Goal: Communication & Community: Answer question/provide support

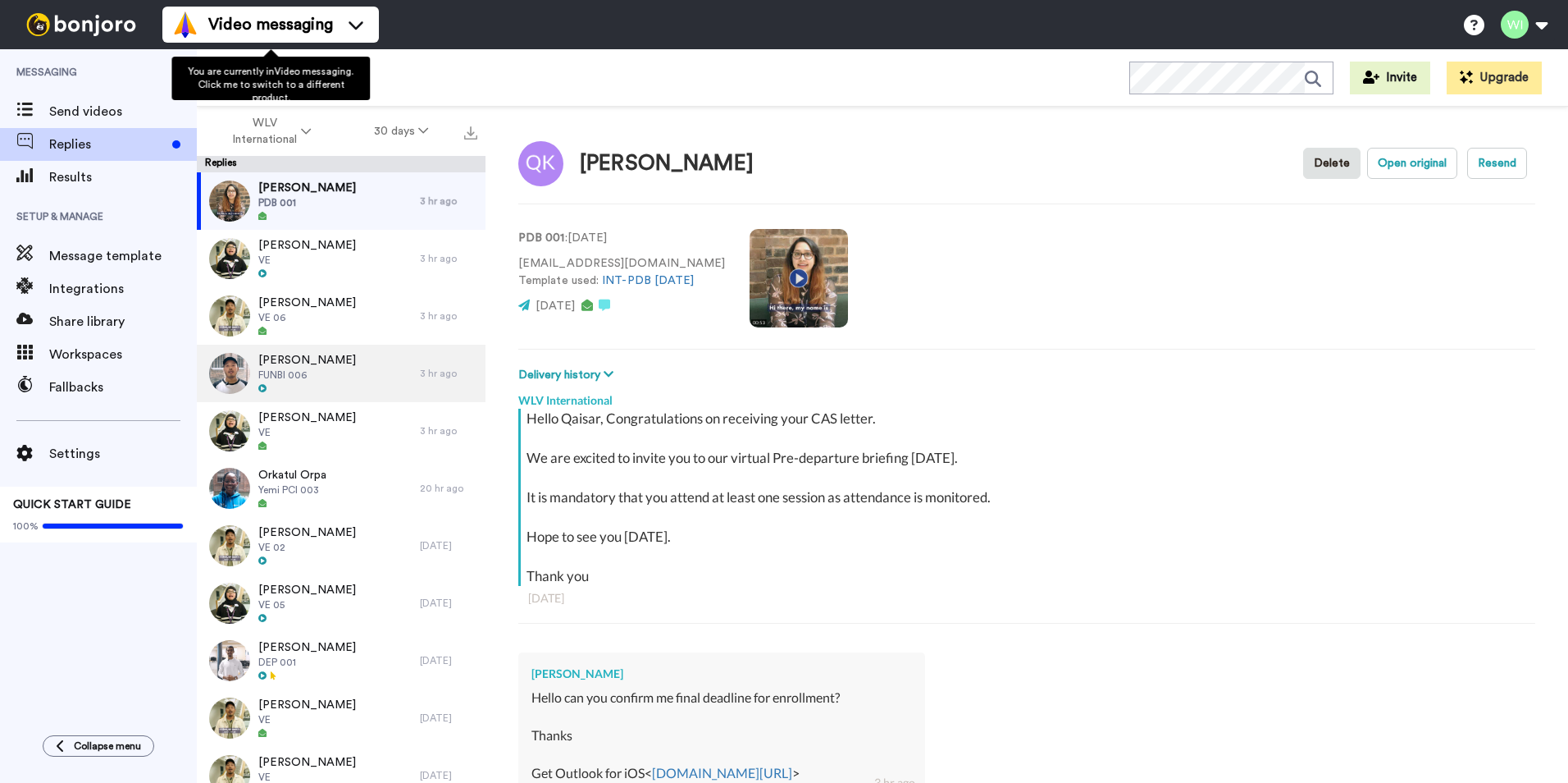
scroll to position [220, 0]
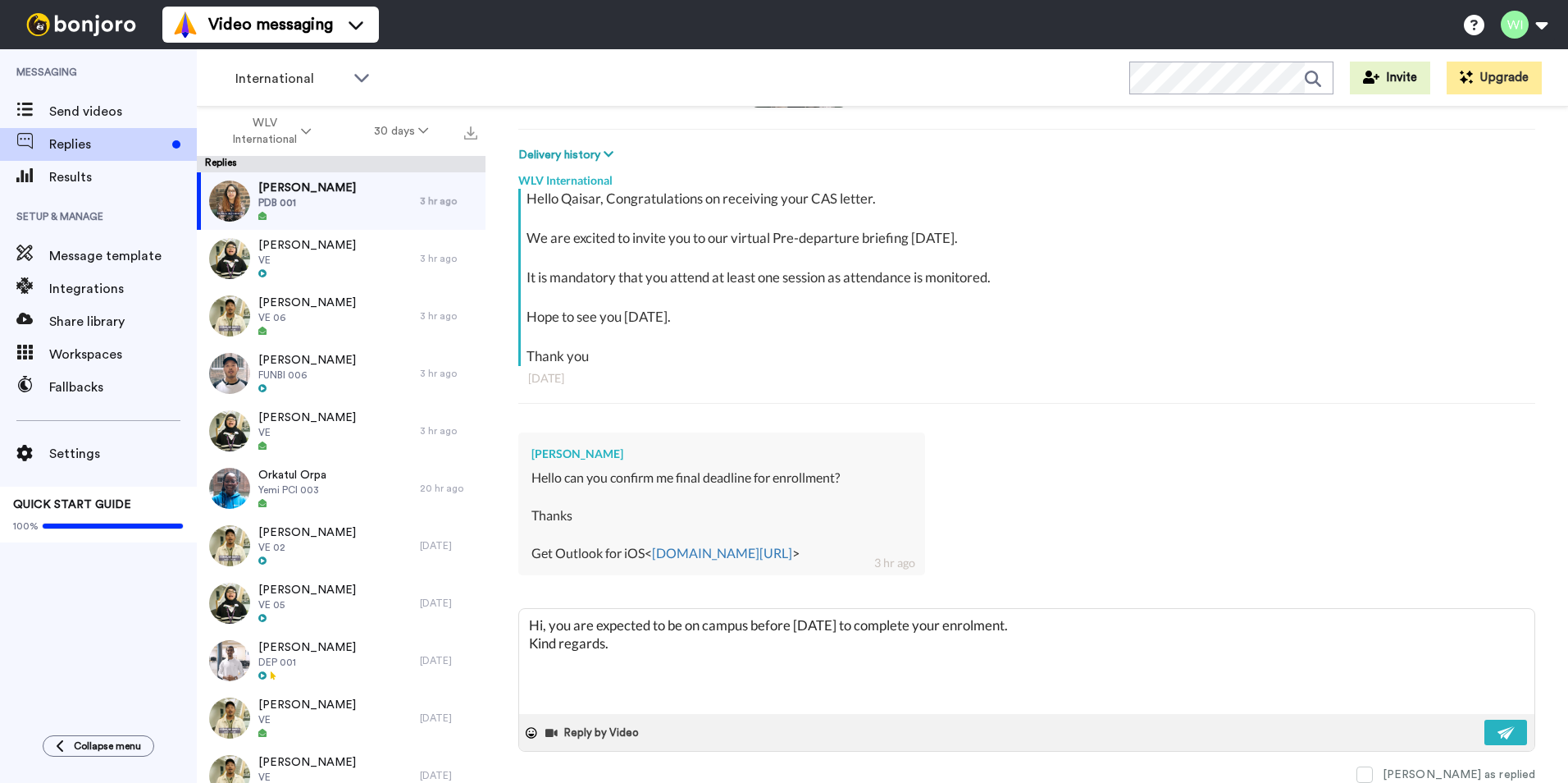
type textarea "x"
click at [833, 645] on textarea "Hi, you are expected to be on campus before [DATE] to complete your enrolment. …" at bounding box center [1027, 661] width 1016 height 105
click at [666, 621] on textarea "Hi, you are expected to be on campus before [DATE] to complete your enrolment. …" at bounding box center [1027, 661] width 1016 height 105
type textarea "Hi, you are expected to be on campus before [DATE] to complete your enrolment. …"
type textarea "x"
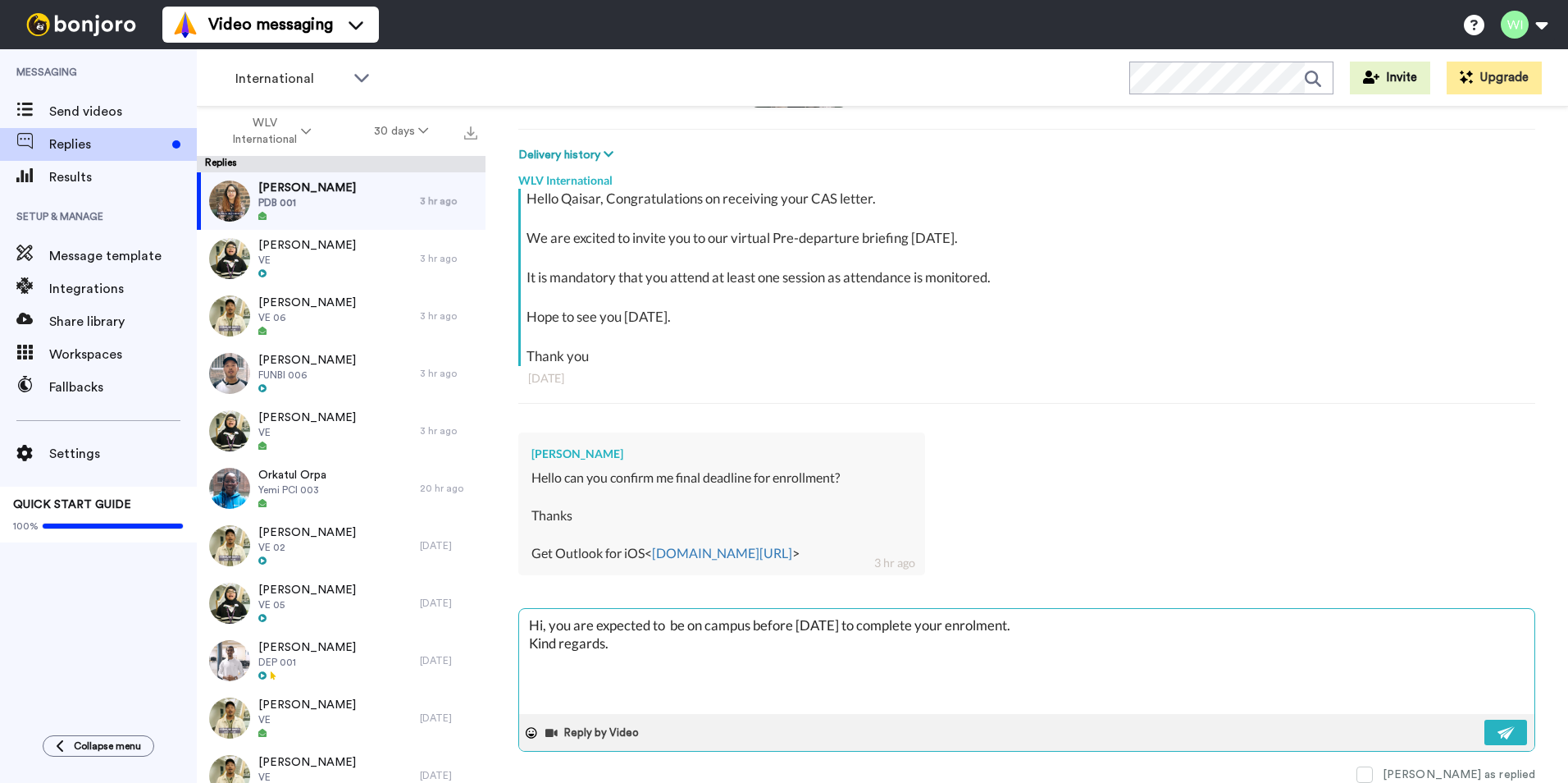
type textarea "Hi, you are expected to h be on campus before [DATE] to complete your enrolment…"
type textarea "x"
type textarea "Hi, you are expected to ha be on campus before [DATE] to complete your enrolmen…"
type textarea "x"
type textarea "Hi, you are expected to hav be on campus before [DATE] to complete your enrolme…"
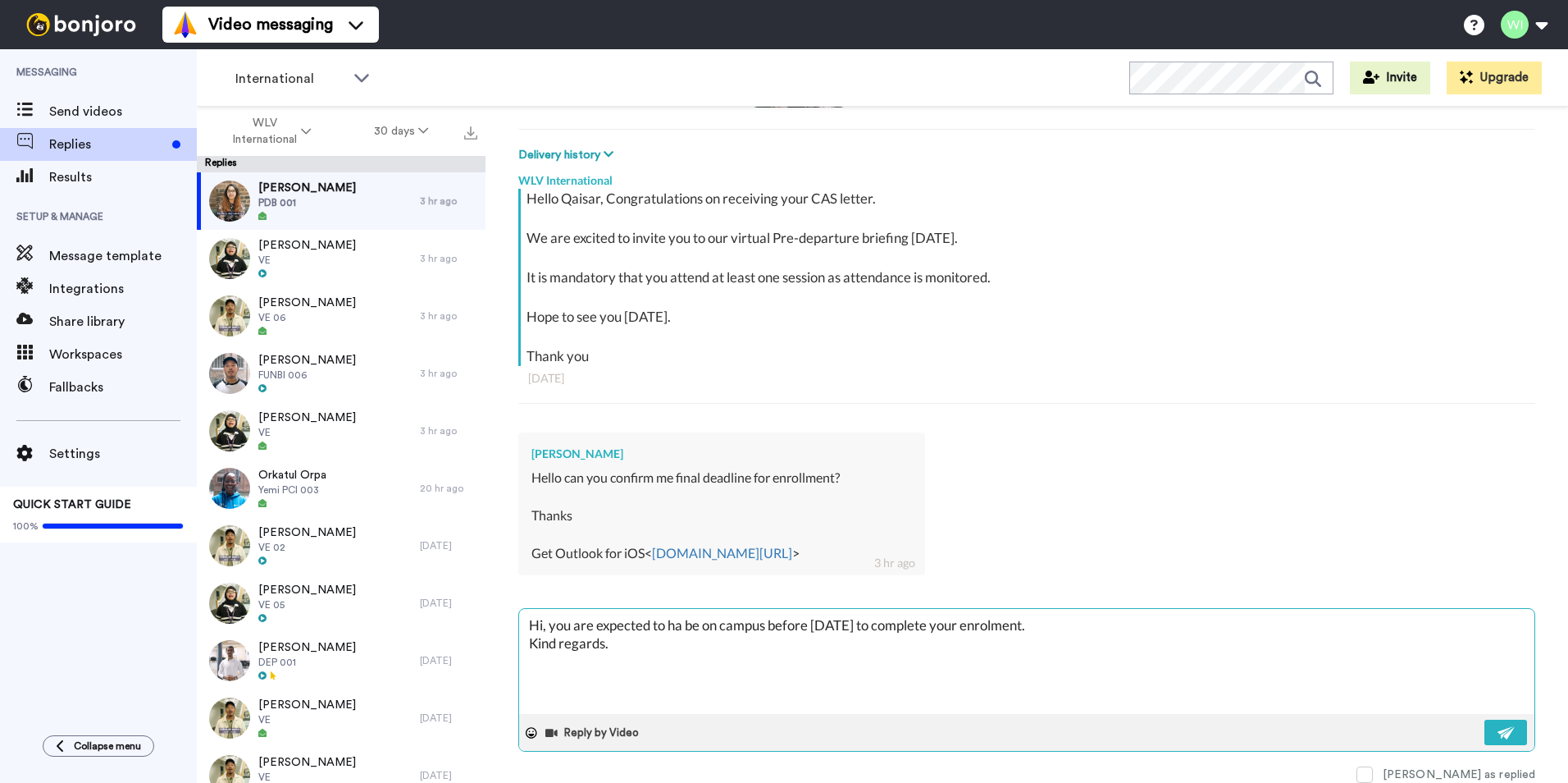
type textarea "x"
type textarea "Hi, you are expected to have be on campus before [DATE] to complete your enrolm…"
type textarea "x"
type textarea "Hi, you are expected to have be on campus before [DATE] to complete your enrolm…"
type textarea "x"
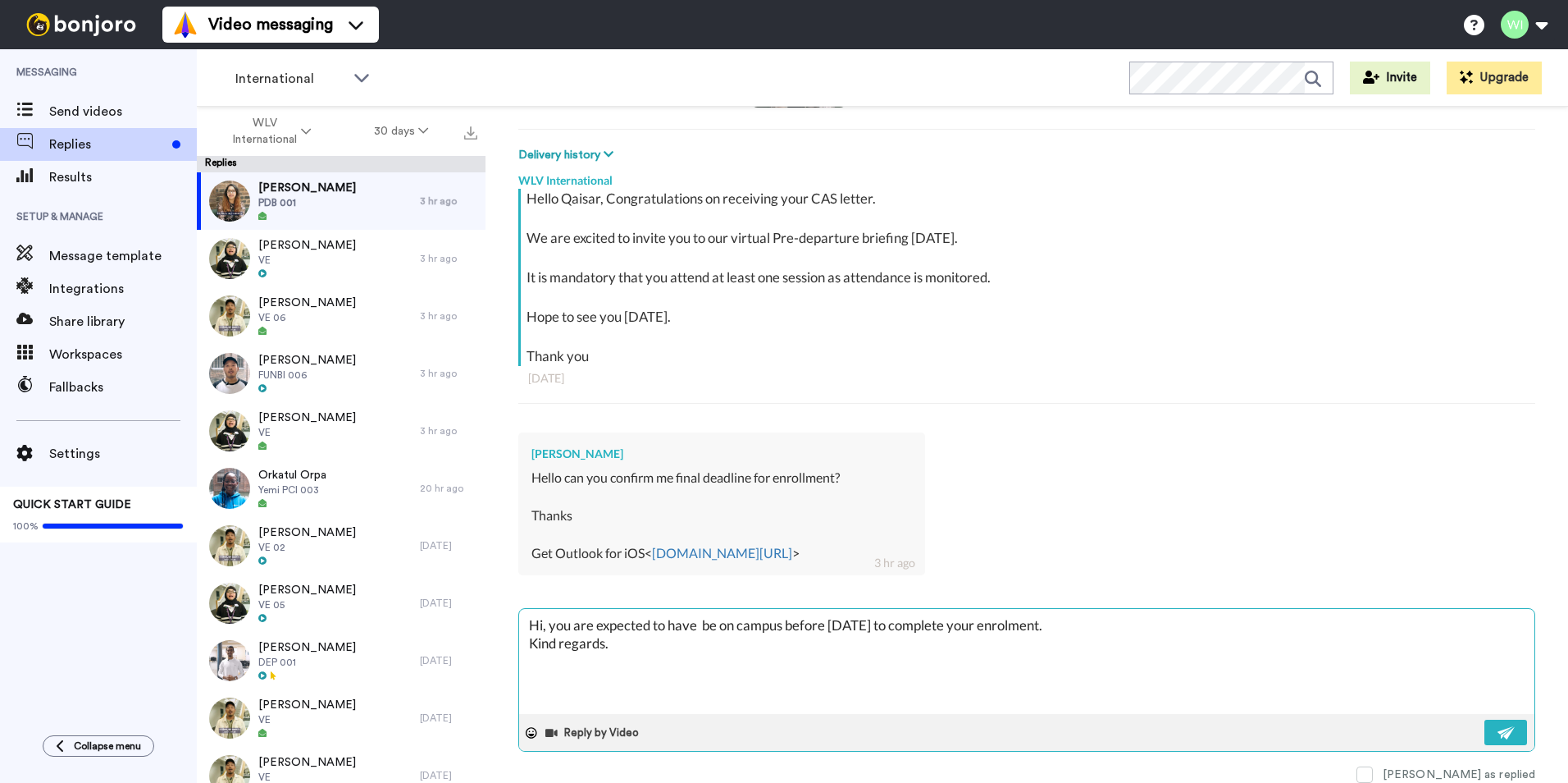
type textarea "Hi, you are expected to have a be on campus before [DATE] to complete your enro…"
type textarea "x"
type textarea "Hi, you are expected to have al be on campus before [DATE] to complete your enr…"
type textarea "x"
type textarea "Hi, you are expected to have alr be on campus before [DATE] to complete your en…"
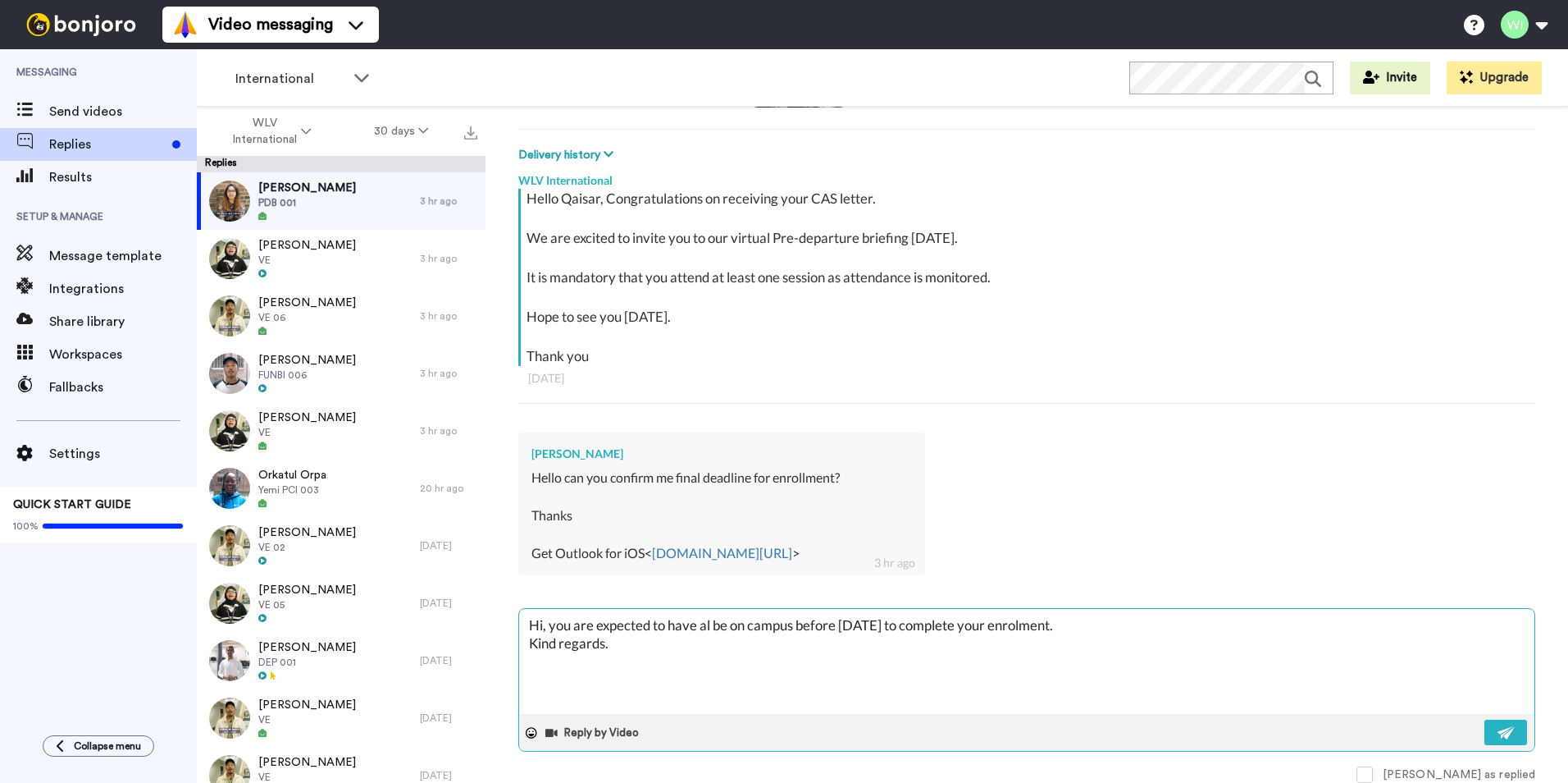
type textarea "x"
type textarea "Hi, you are expected to have alre be on campus before [DATE] to complete your e…"
type textarea "x"
type textarea "Hi, you are expected to have alrea be on campus before [DATE] to complete your …"
type textarea "x"
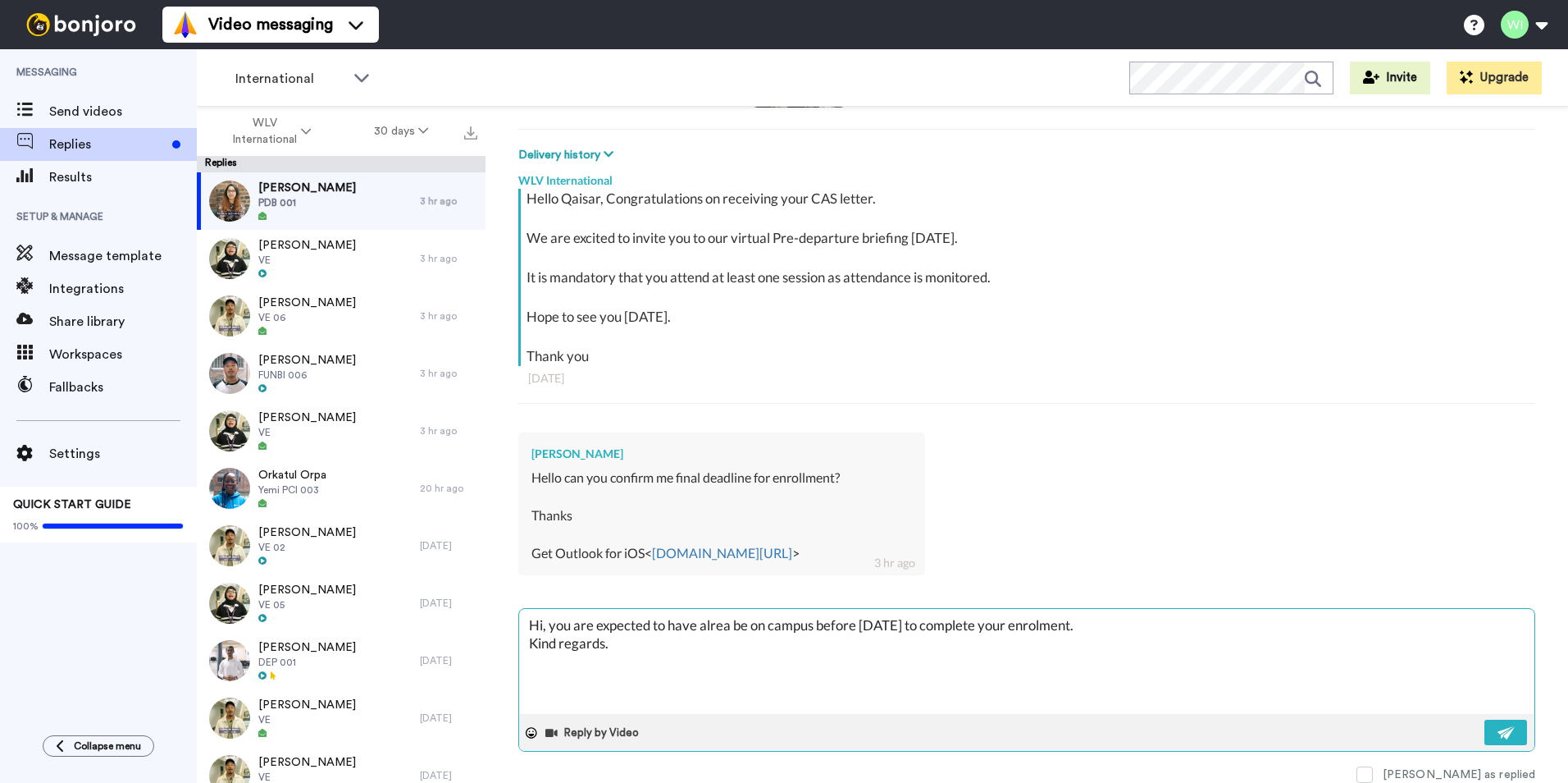
type textarea "Hi, you are expected to have alread be on campus before [DATE] to complete your…"
type textarea "x"
type textarea "Hi, you are expected to have already be on campus before [DATE] to complete you…"
type textarea "x"
type textarea "Hi, you are expected to have already be on campus before [DATE] to complete you…"
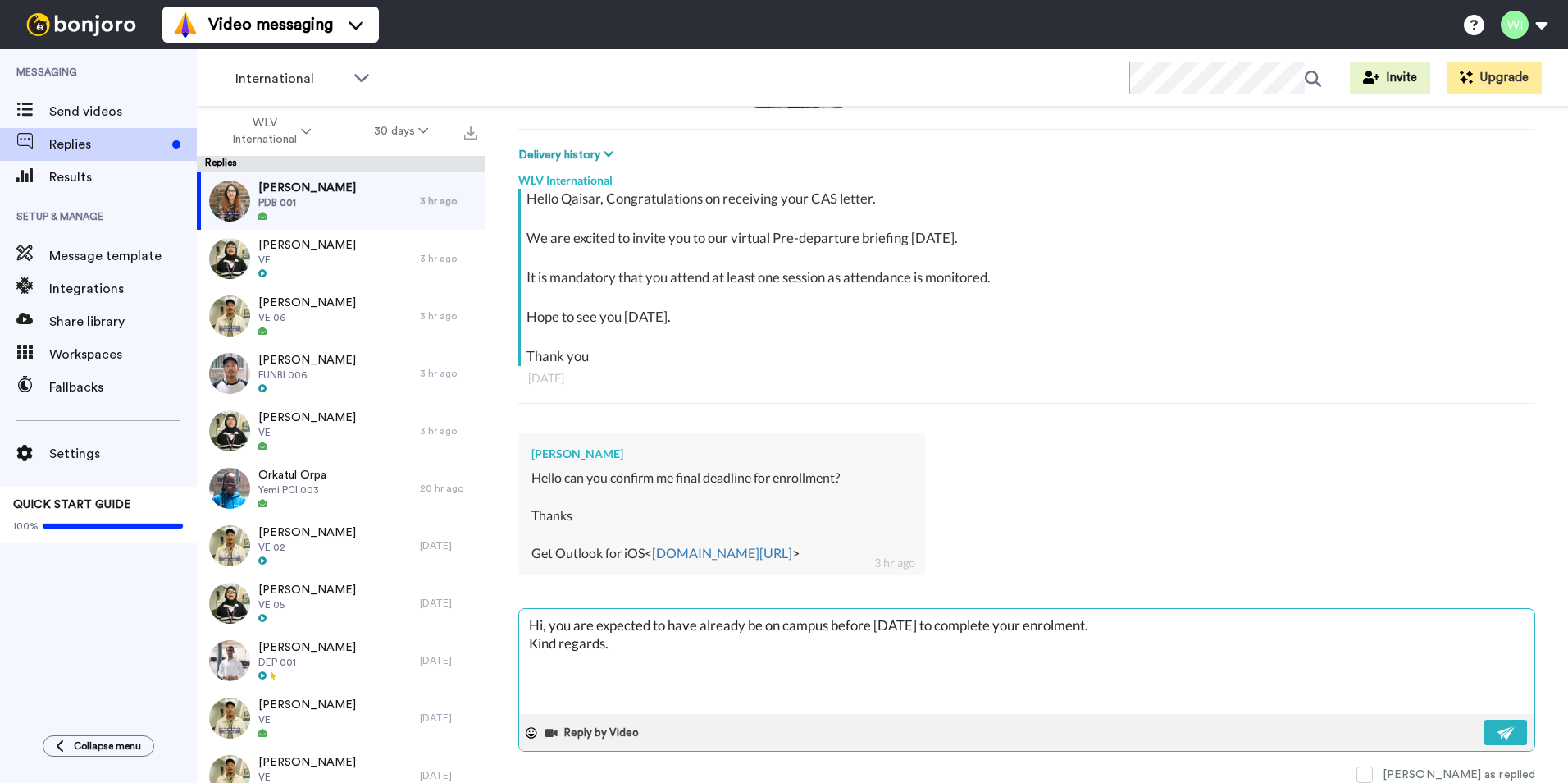
type textarea "x"
type textarea "Hi, you are expected to have already c be on campus before [DATE] to complete y…"
type textarea "x"
type textarea "Hi, you are expected to have already co be on campus before [DATE] to complete …"
type textarea "x"
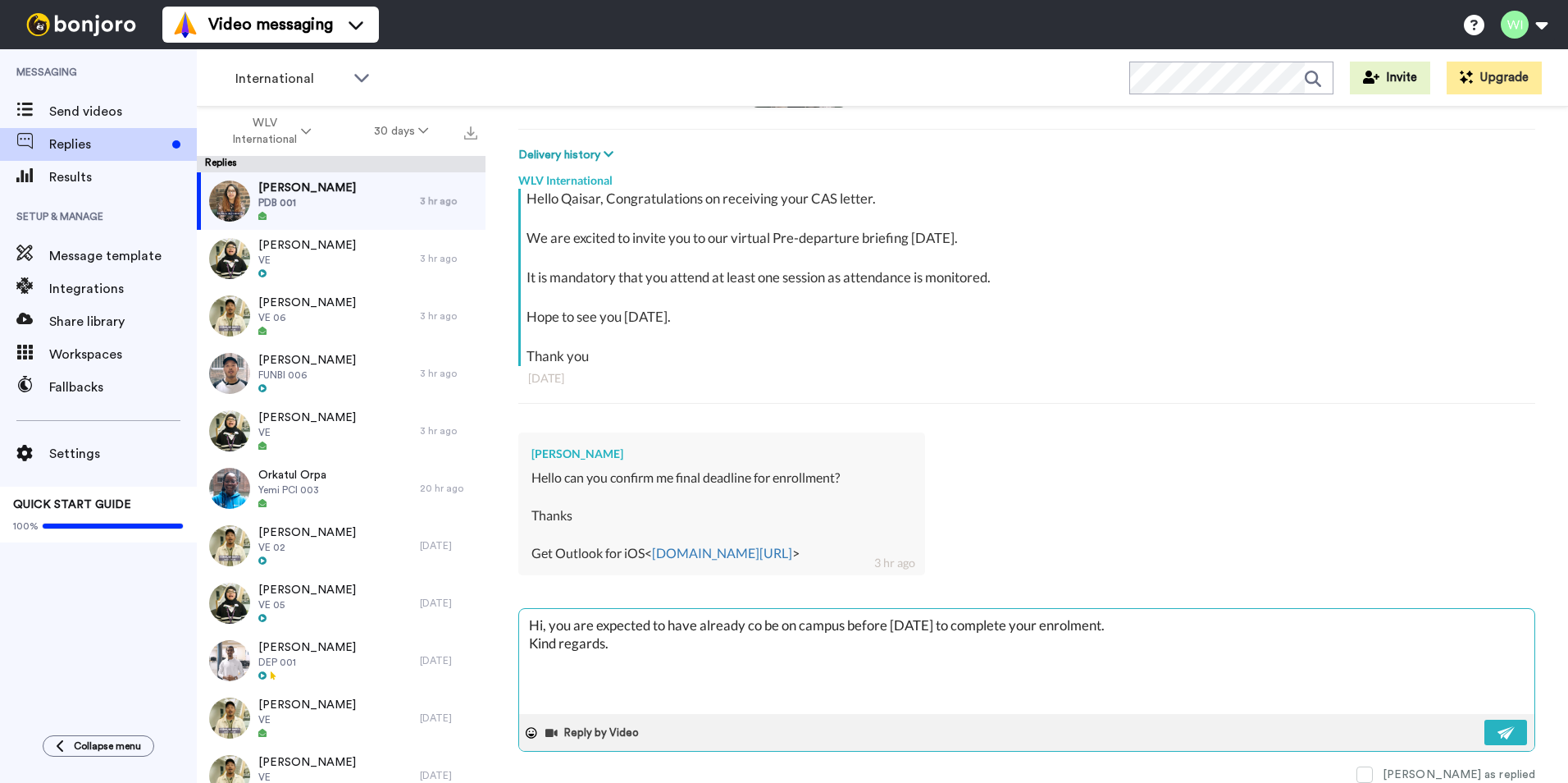
type textarea "Hi, you are expected to have already com be on campus before [DATE] to complete…"
type textarea "x"
type textarea "Hi, you are expected to have already comp be on campus before [DATE] to complet…"
type textarea "x"
type textarea "Hi, you are expected to have already compl be on campus before [DATE] to comple…"
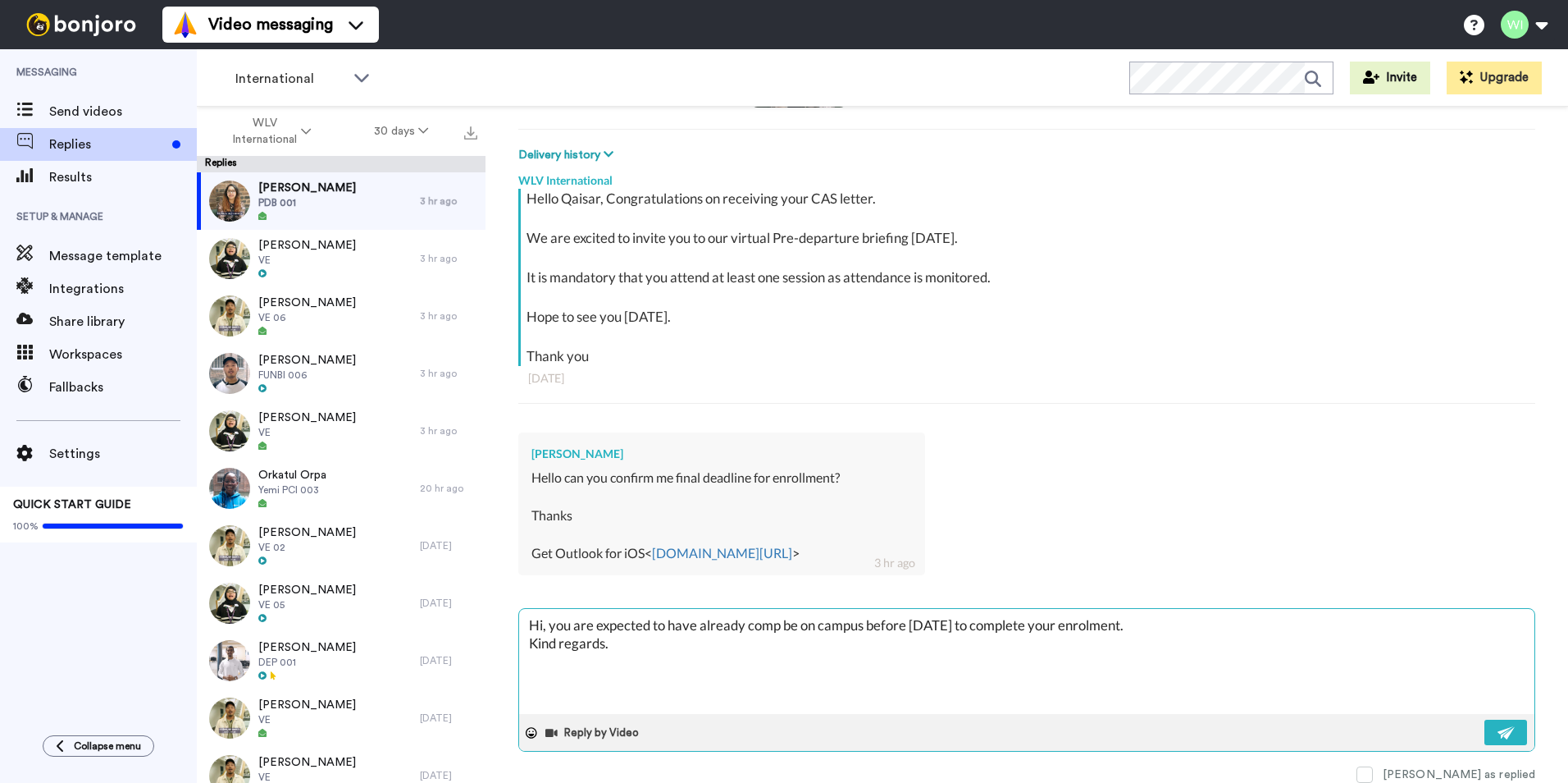
type textarea "x"
type textarea "Hi, you are expected to have already comple be on campus before [DATE] to compl…"
type textarea "x"
type textarea "Hi, you are expected to have already complet be on campus before [DATE] to comp…"
type textarea "x"
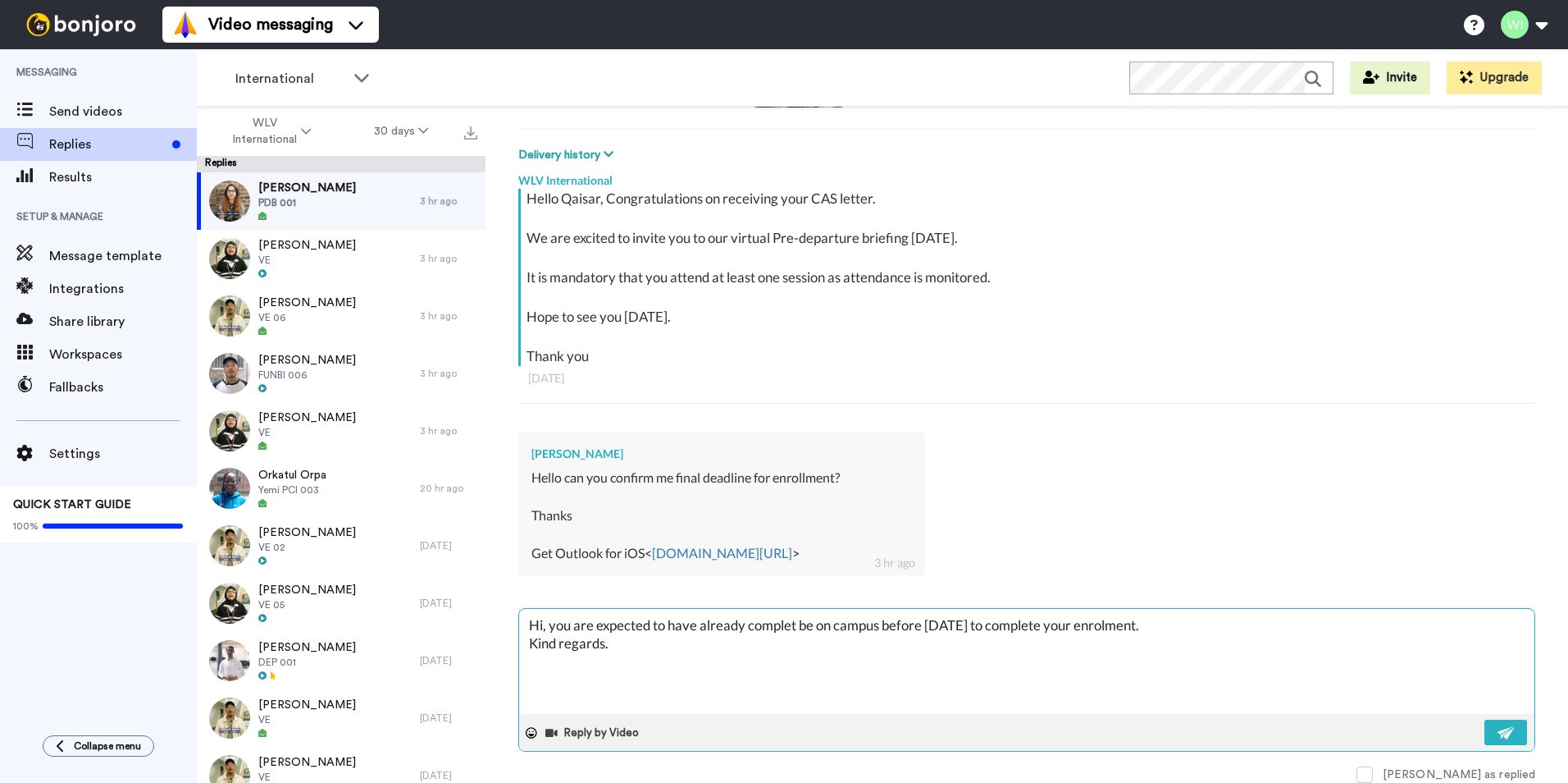
type textarea "Hi, you are expected to have already complete be on campus before [DATE] to com…"
type textarea "x"
type textarea "Hi, you are expected to have already completed be on campus before [DATE] to co…"
type textarea "x"
type textarea "Hi, you are expected to have already completed be on campus before [DATE] to co…"
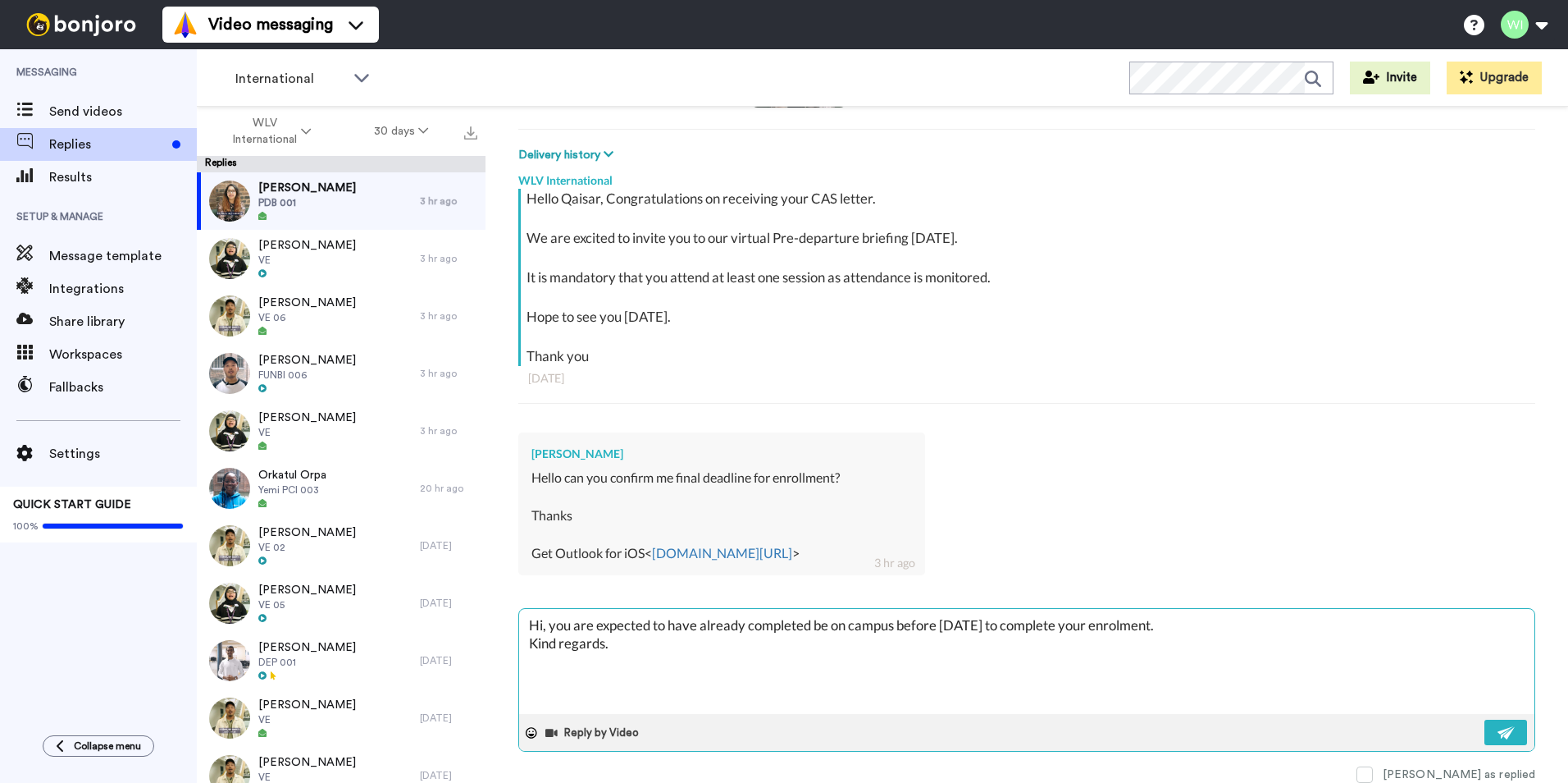
type textarea "x"
type textarea "Hi, you are expected to have already completed y be on campus before [DATE] to …"
type textarea "x"
type textarea "Hi, you are expected to have already completed yo be on campus before [DATE] to…"
type textarea "x"
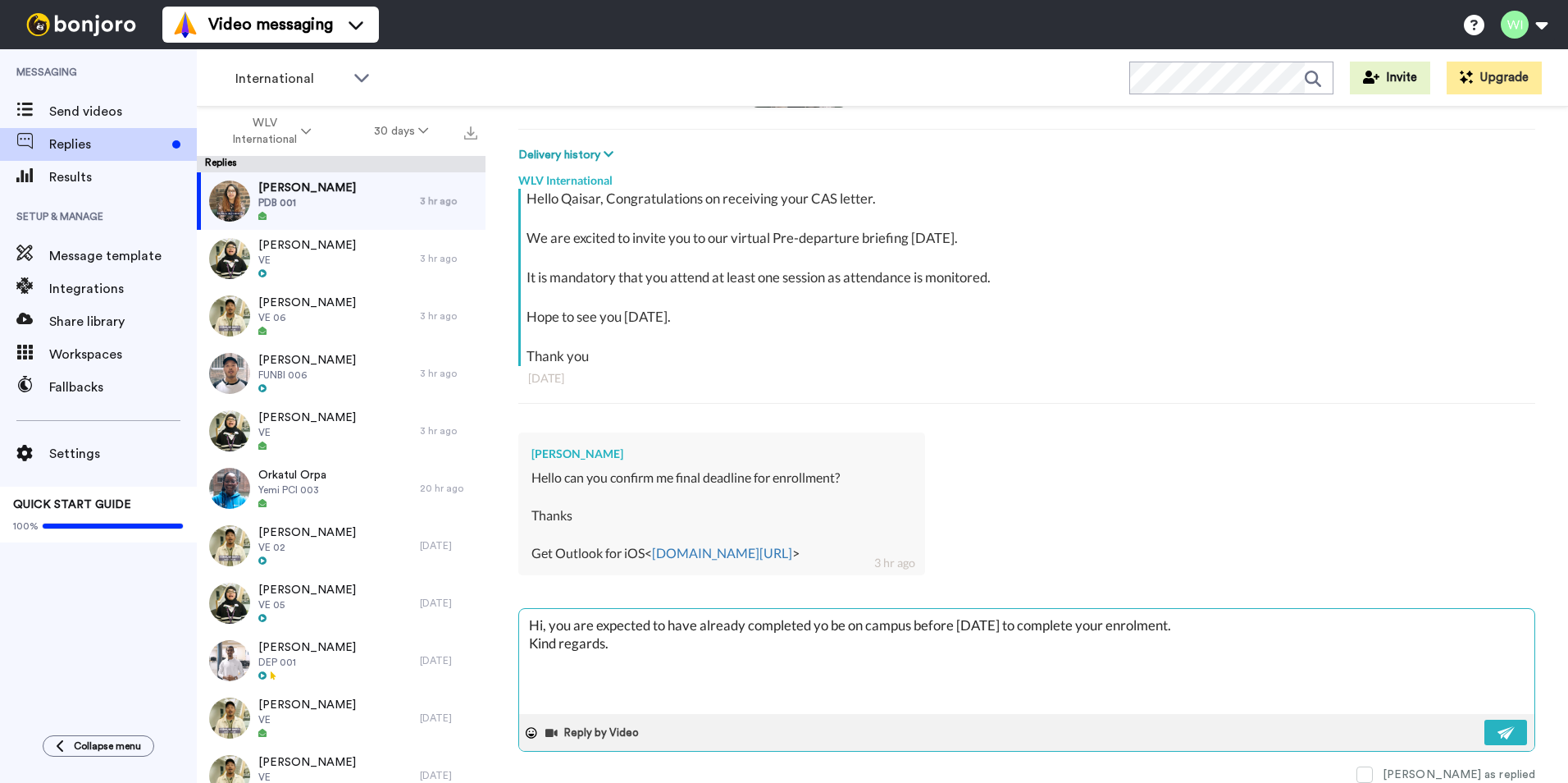
type textarea "Hi, you are expected to have already completed you be on campus before [DATE] t…"
type textarea "x"
type textarea "Hi, you are expected to have already completed your be on campus before [DATE] …"
type textarea "x"
type textarea "Hi, you are expected to have already completed your be on campus before [DATE] …"
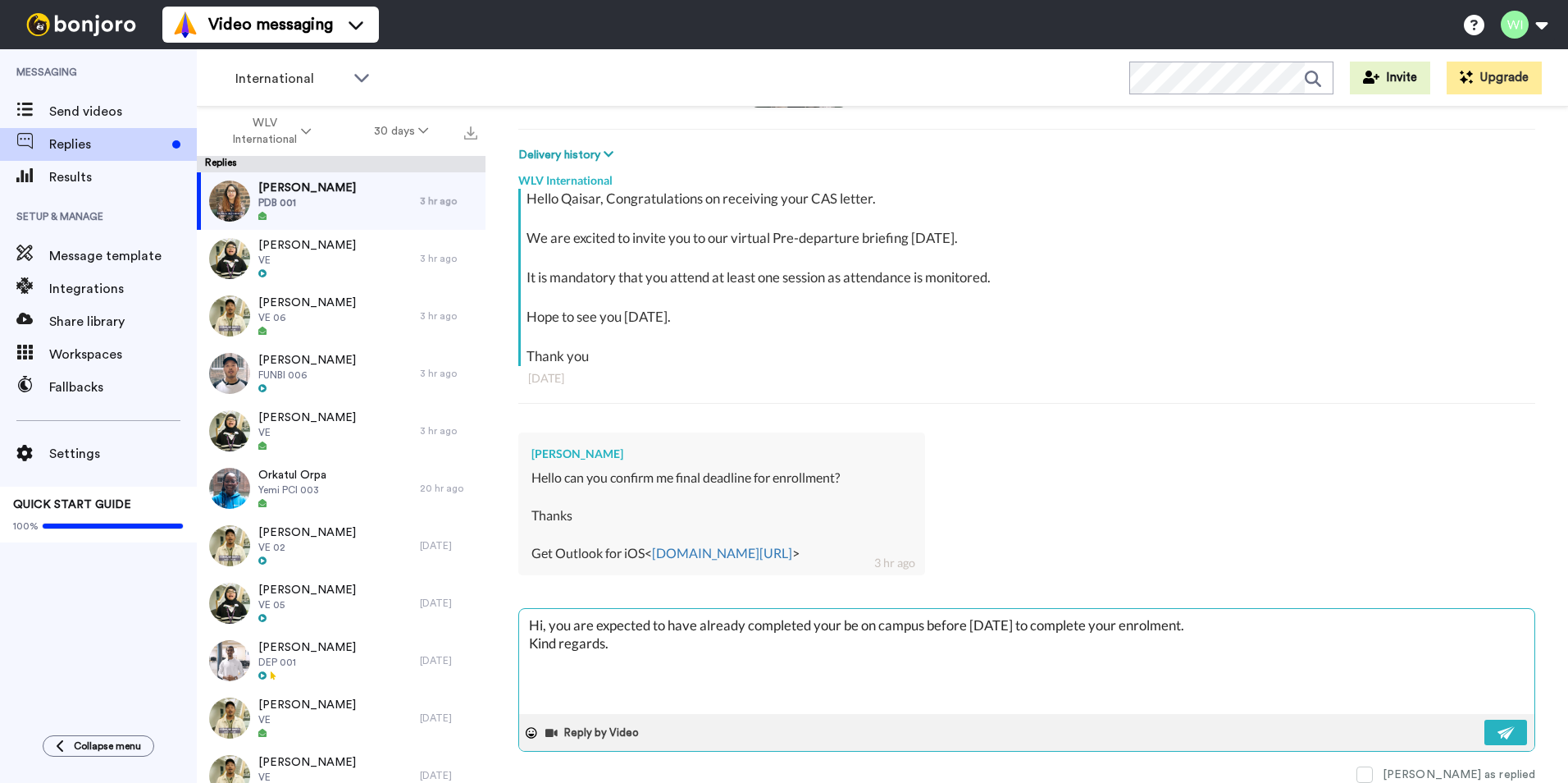
type textarea "x"
type textarea "Hi, you are expected to have already completed your o be on campus before [DATE…"
type textarea "x"
type textarea "Hi, you are expected to have already completed your on be on campus before [DAT…"
type textarea "x"
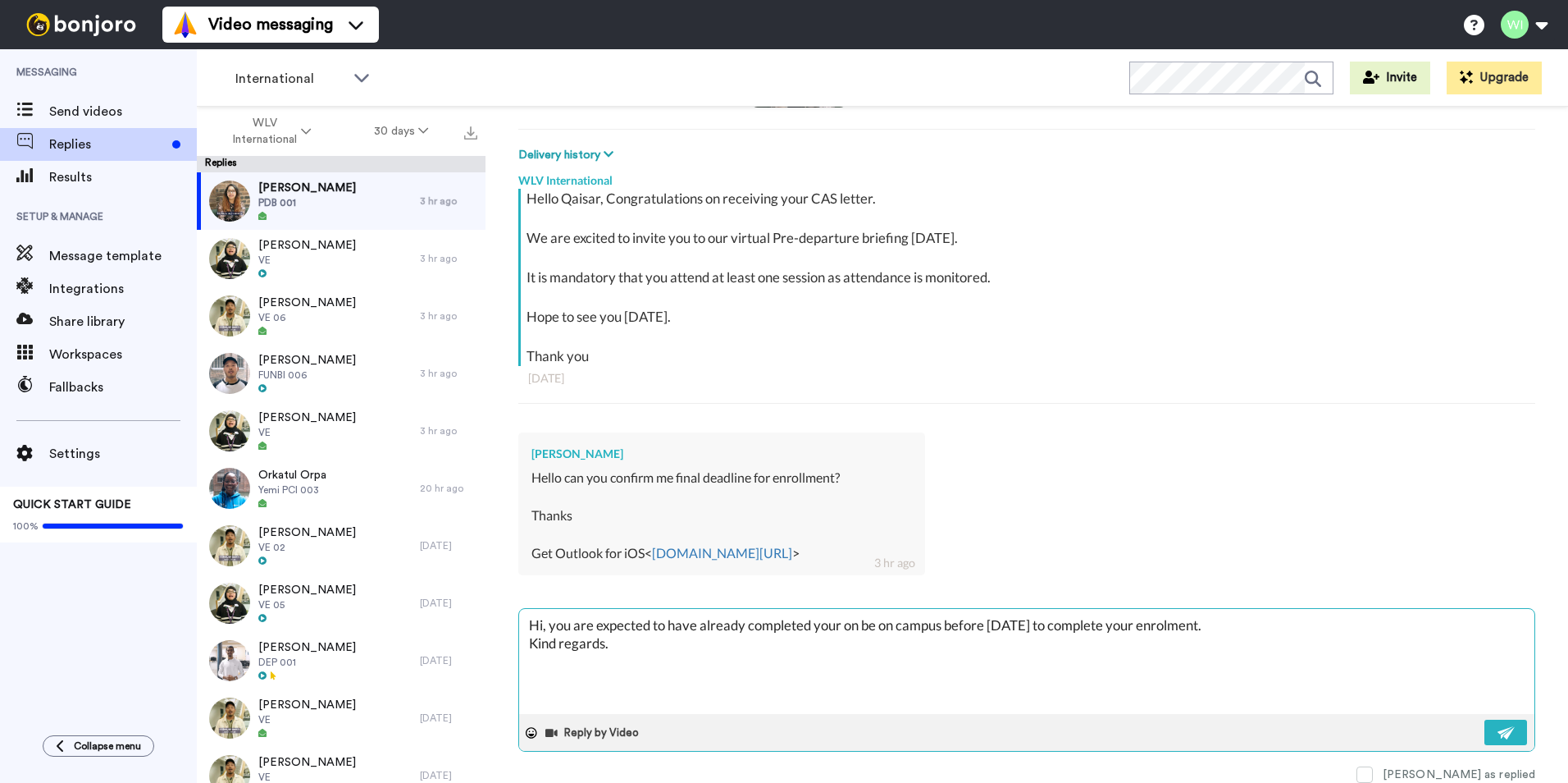
type textarea "Hi, you are expected to have already completed your onl be on campus before [DA…"
type textarea "x"
type textarea "Hi, you are expected to have already completed your onli be on campus before [D…"
type textarea "x"
type textarea "Hi, you are expected to have already completed your onlin be on campus before […"
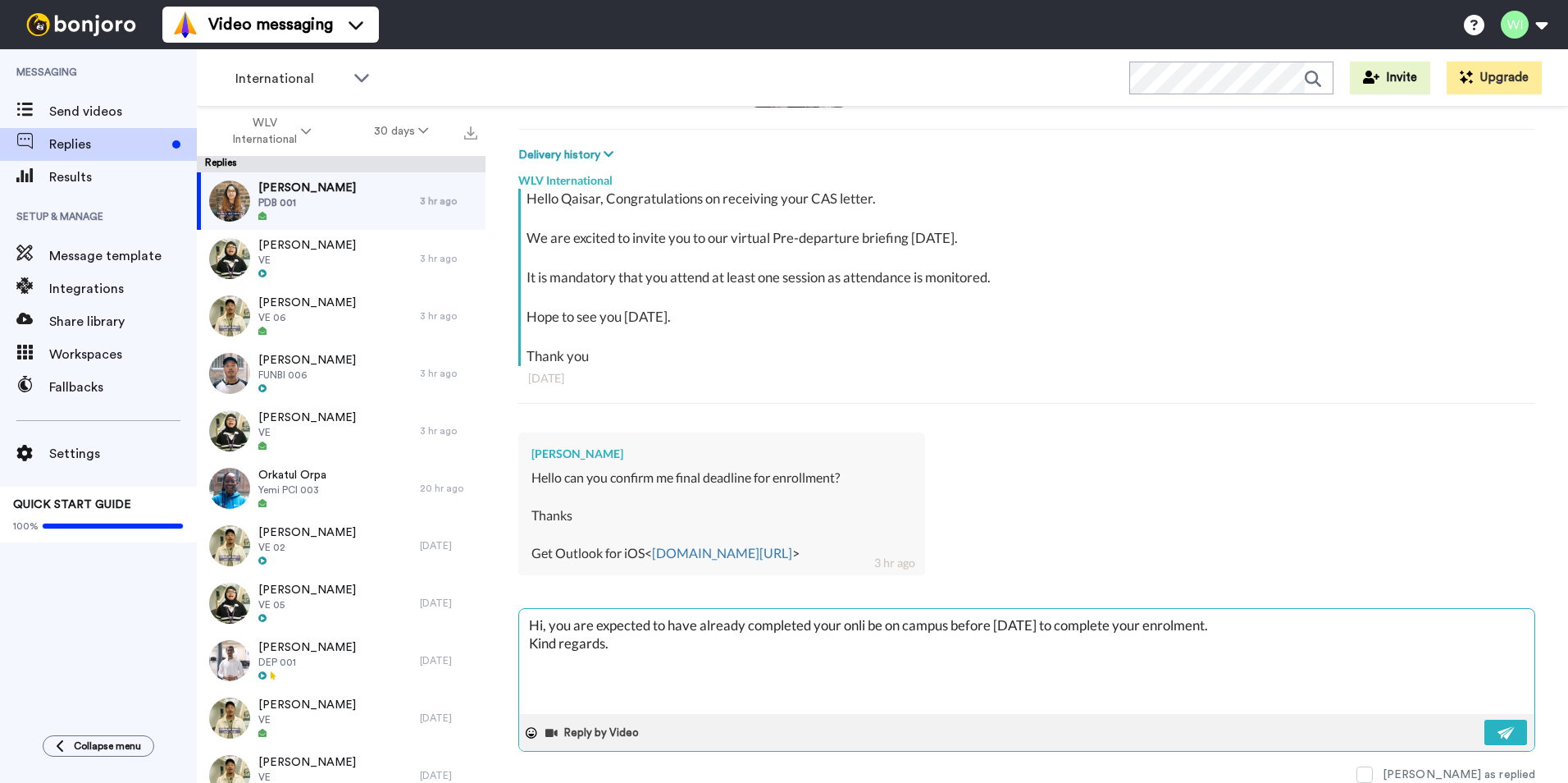
type textarea "x"
type textarea "Hi, you are expected to have already completed your online be on campus before …"
type textarea "x"
type textarea "Hi, you are expected to have already completed your online be on campus before …"
type textarea "x"
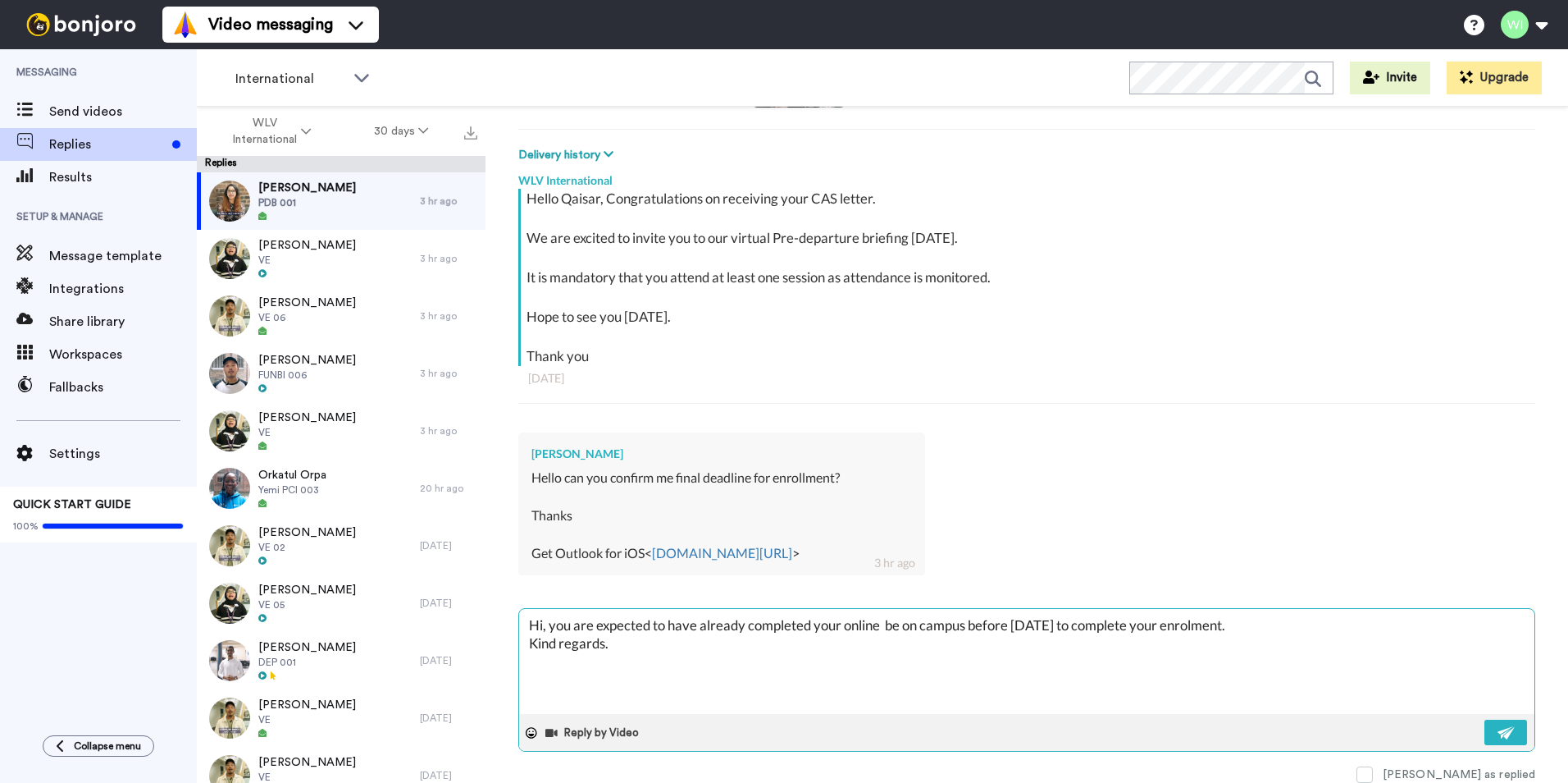
type textarea "Hi, you are expected to have already completed your online e be on campus befor…"
type textarea "x"
type textarea "Hi, you are expected to have already completed your online en be on campus befo…"
type textarea "x"
type textarea "Hi, you are expected to have already completed your online enr be on campus bef…"
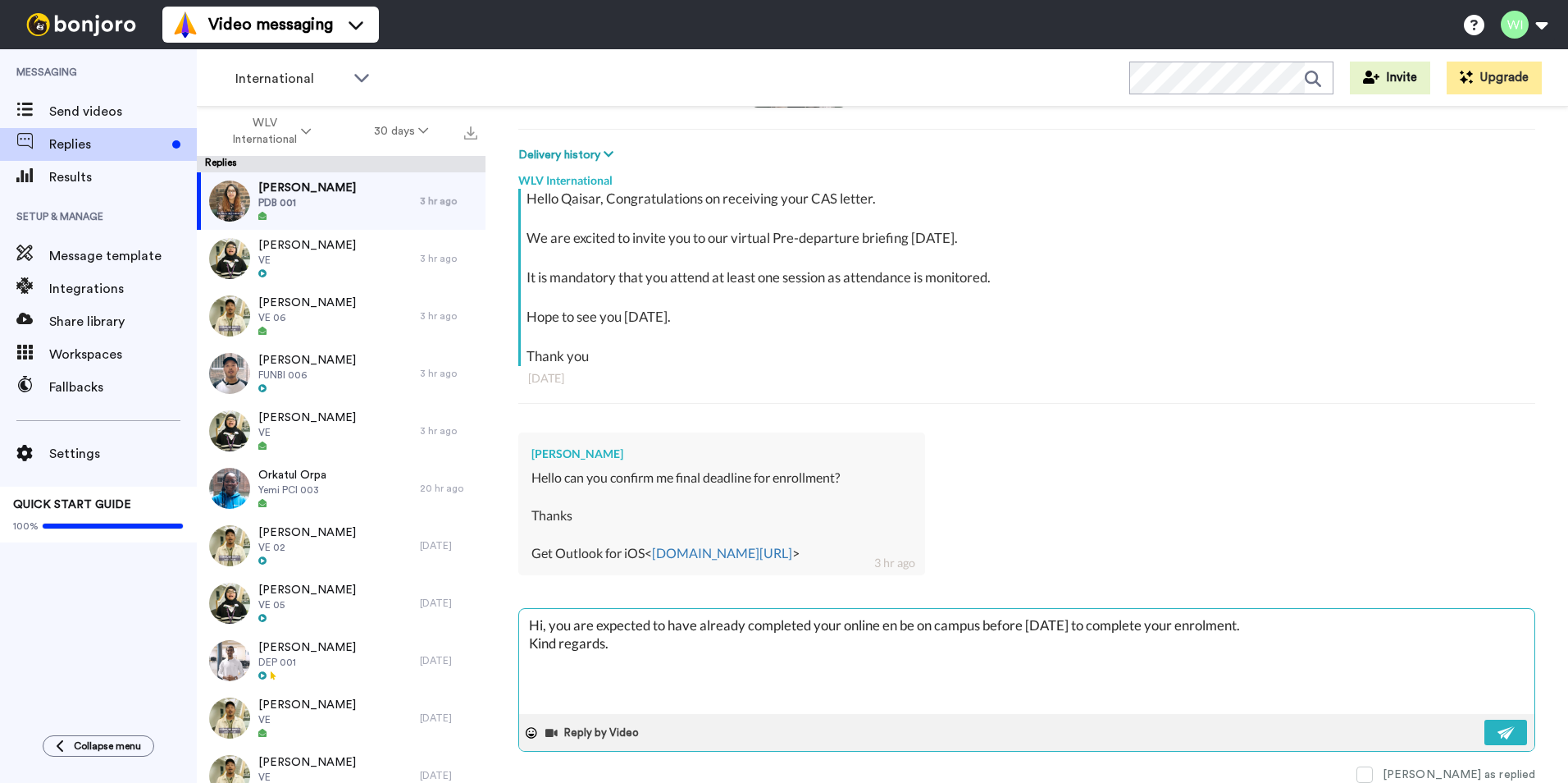
type textarea "x"
type textarea "Hi, you are expected to have already completed your online enro be on campus be…"
type textarea "x"
type textarea "Hi, you are expected to have already completed your online enrol be on campus b…"
type textarea "x"
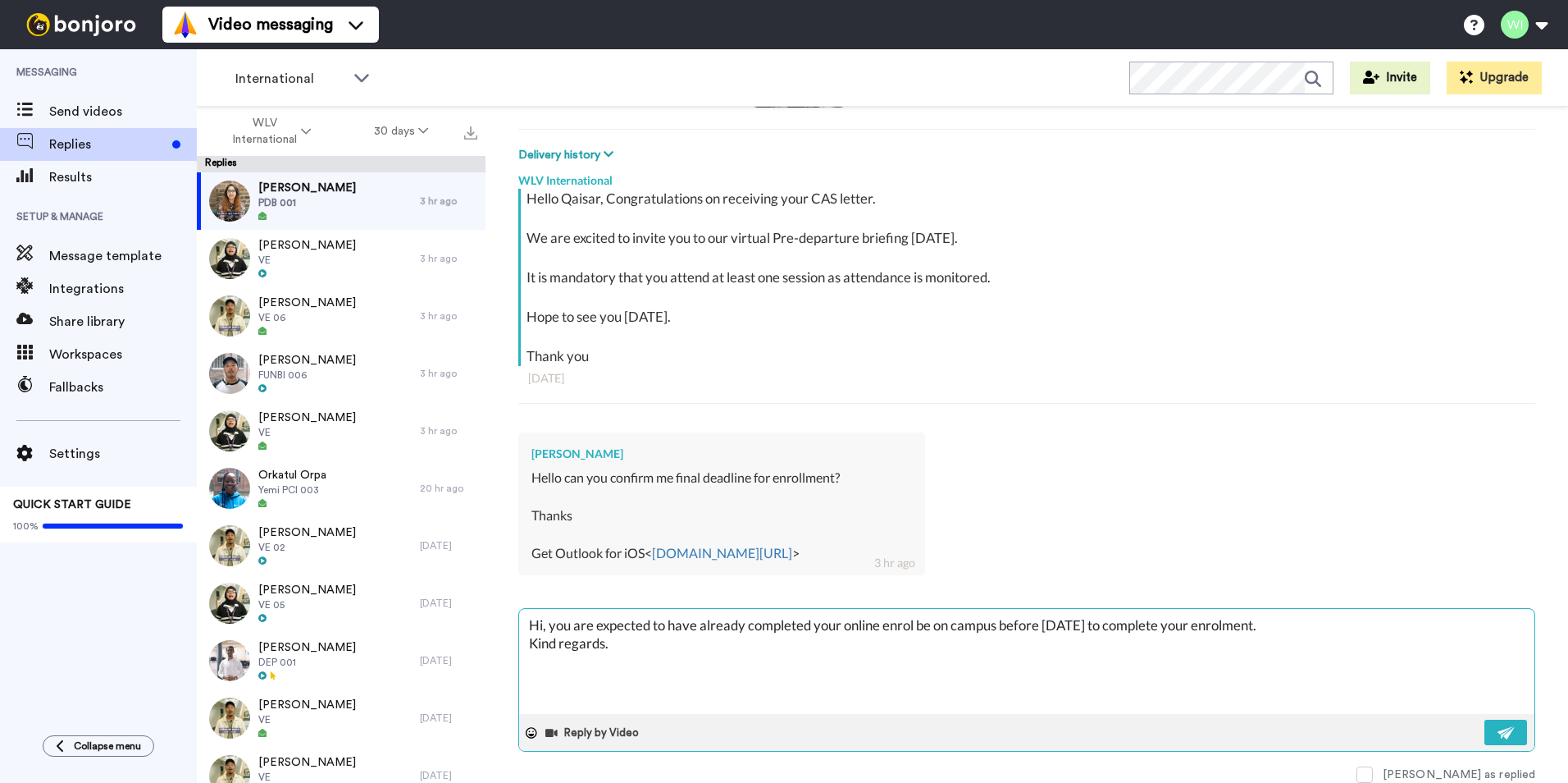
type textarea "Hi, you are expected to have already completed your online enrolm be on campus …"
type textarea "x"
type textarea "Hi, you are expected to have already completed your online enrolme be on campus…"
type textarea "x"
type textarea "Hi, you are expected to have already completed your online enrolmen be on campu…"
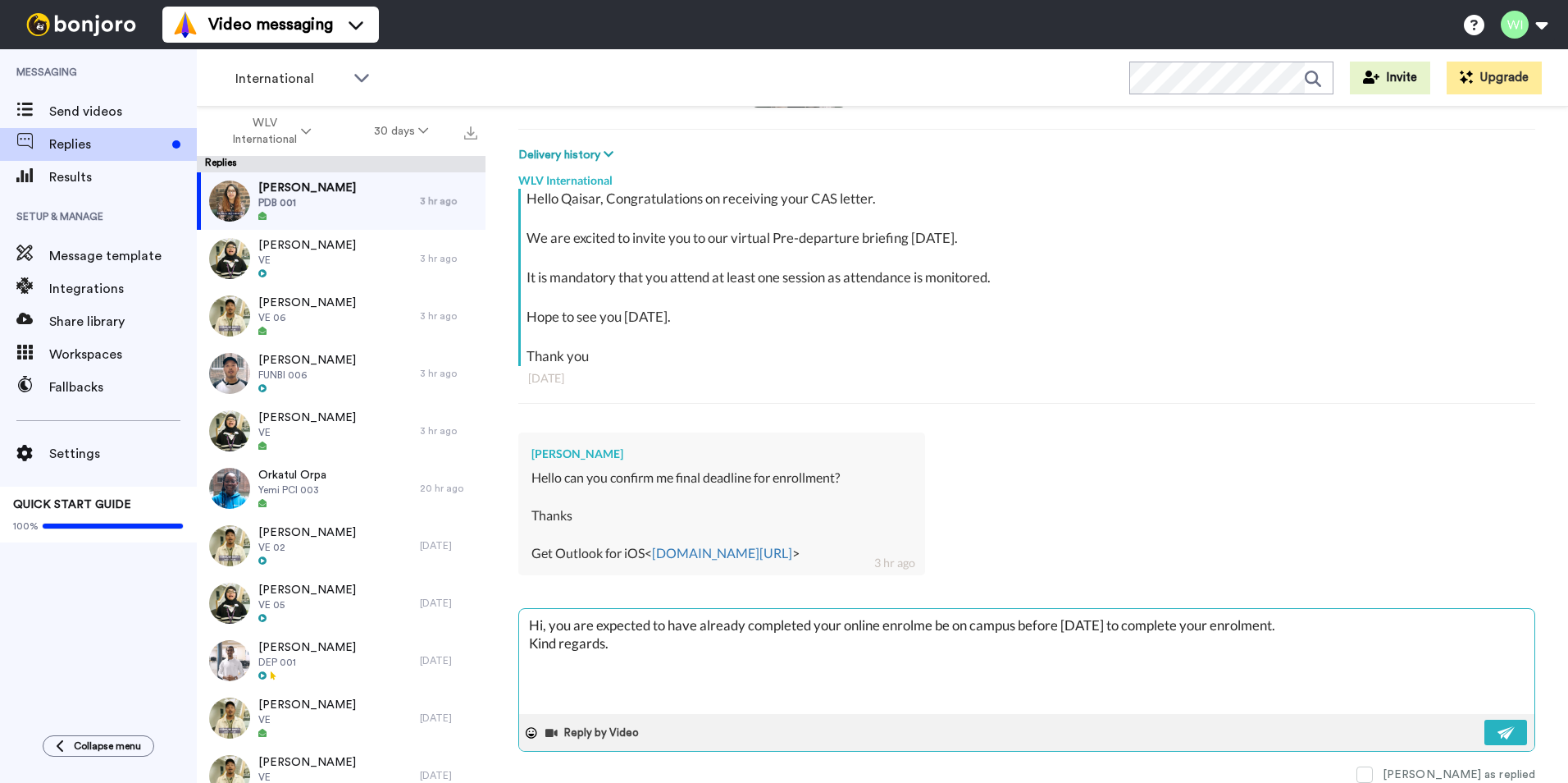
type textarea "x"
type textarea "Hi, you are expected to have already completed your online enrolment be on camp…"
type textarea "x"
type textarea "Hi, you are expected to have already completed your online enrolment be on camp…"
type textarea "x"
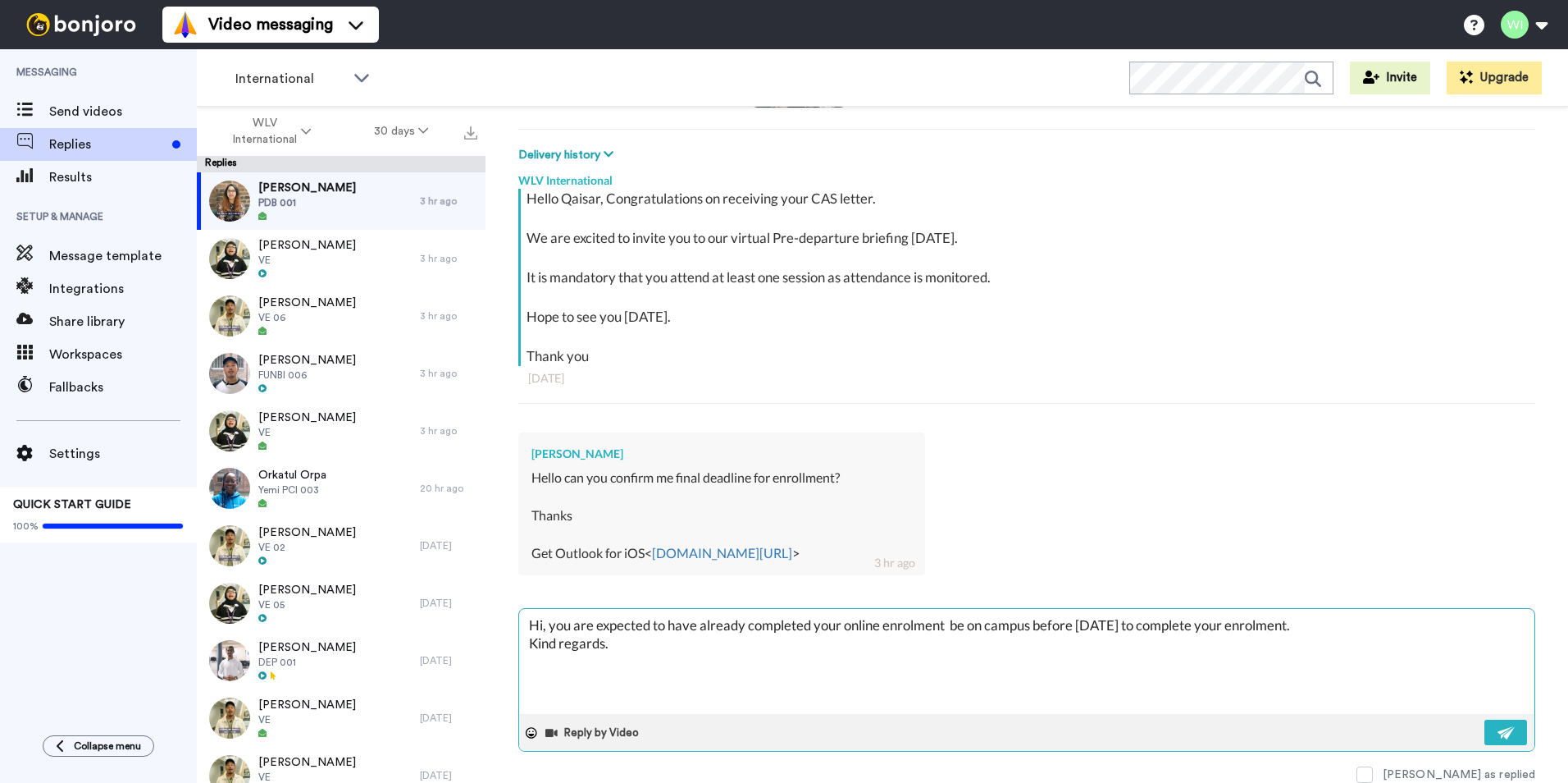
type textarea "Hi, you are expected to have already completed your online enrolment a be on ca…"
type textarea "x"
type textarea "Hi, you are expected to have already completed your online enrolment an be on c…"
type textarea "x"
type textarea "Hi, you are expected to have already completed your online enrolment and be on …"
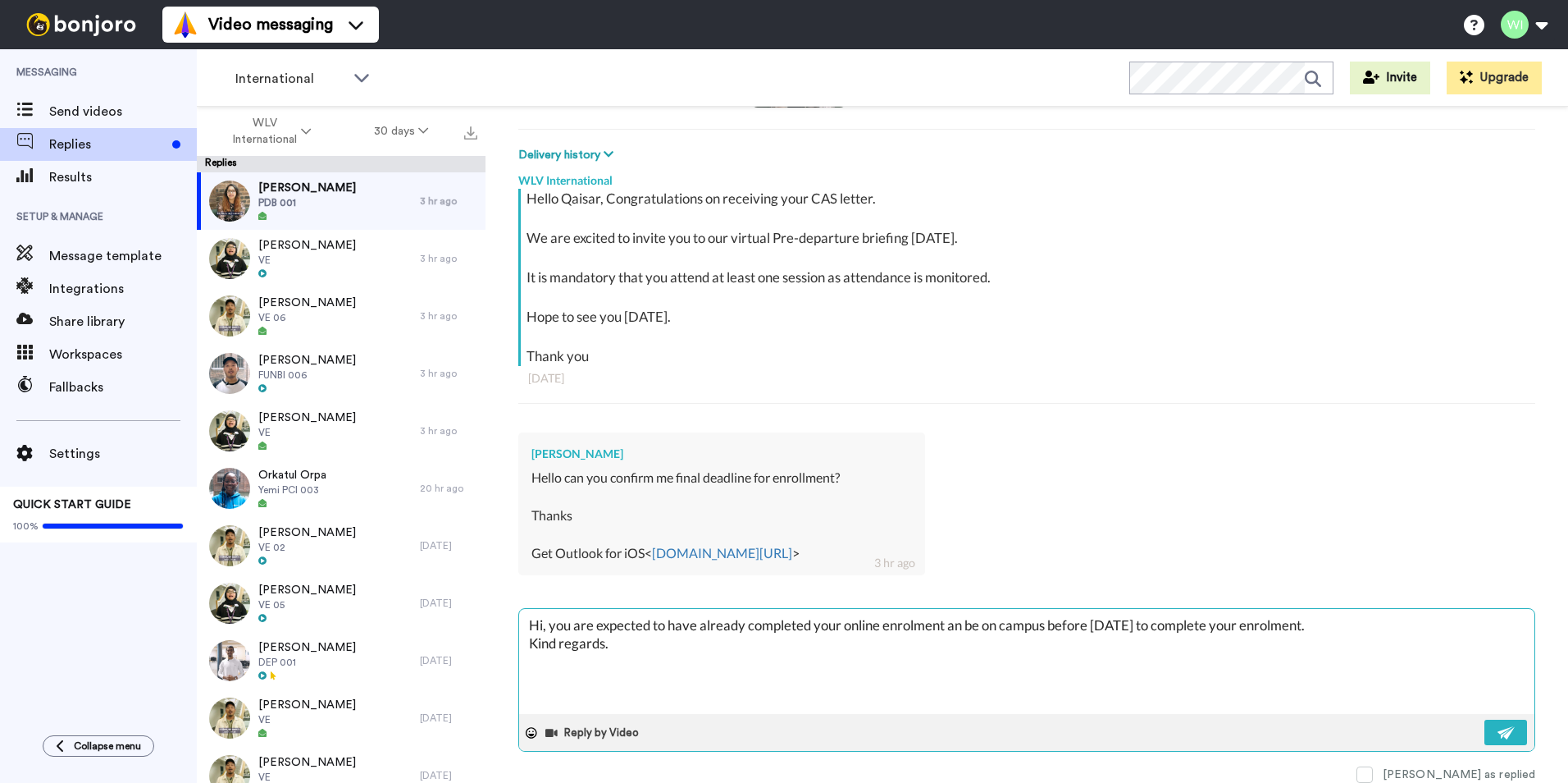
type textarea "x"
type textarea "Hi, you are expected to have already completed your online enrolment and be on …"
type textarea "x"
click at [1324, 622] on textarea "Hi, you are expected to have already completed your online enrolment and be on …" at bounding box center [1027, 661] width 1016 height 105
type textarea "Hi, you are expected to have already completed your online enrolment and be on …"
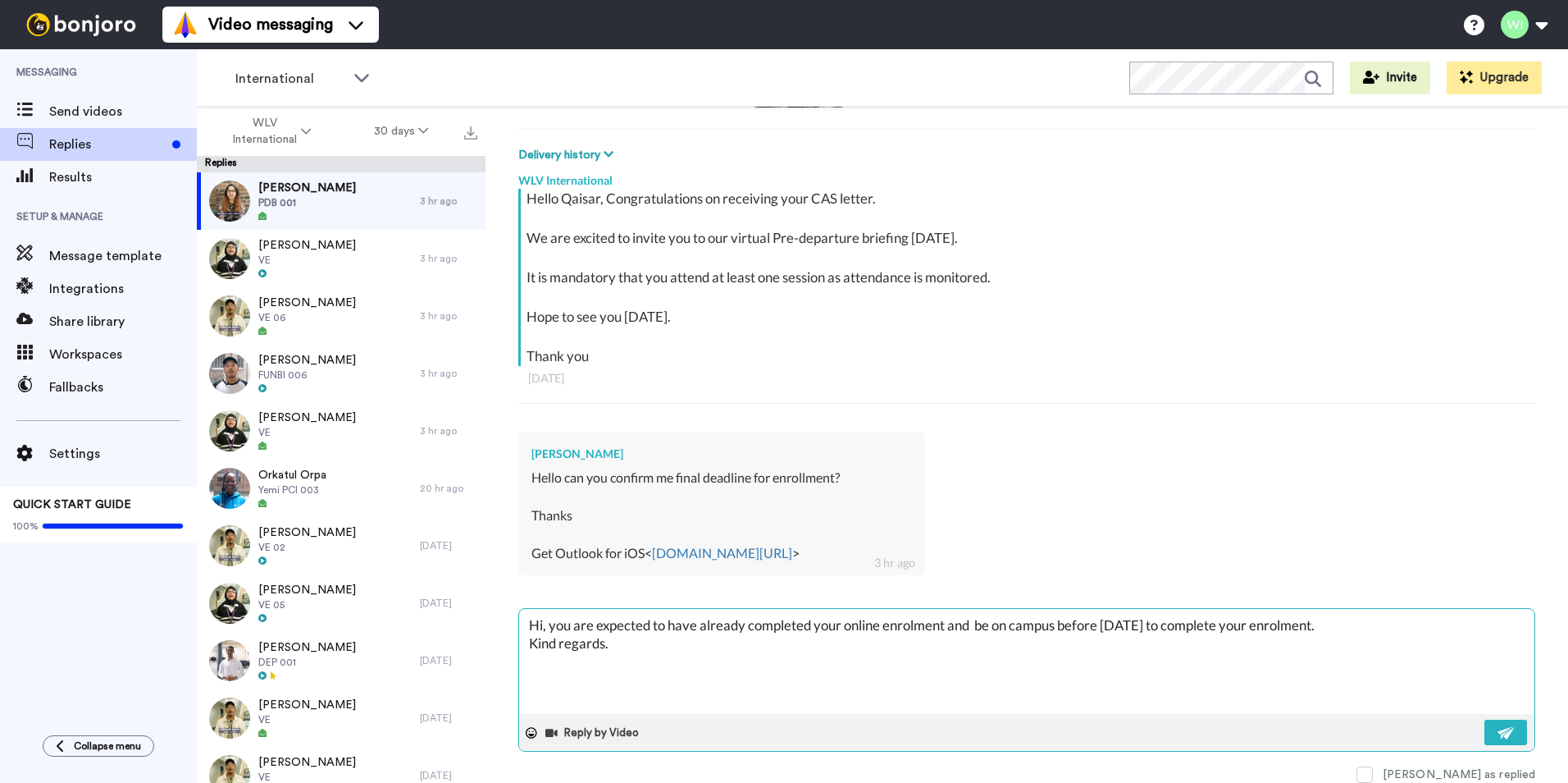
type textarea "x"
type textarea "Hi, you are expected to have already completed your online enrolment and be on …"
type textarea "x"
type textarea "Hi, you are expected to have already completed your online enrolment and be on …"
type textarea "x"
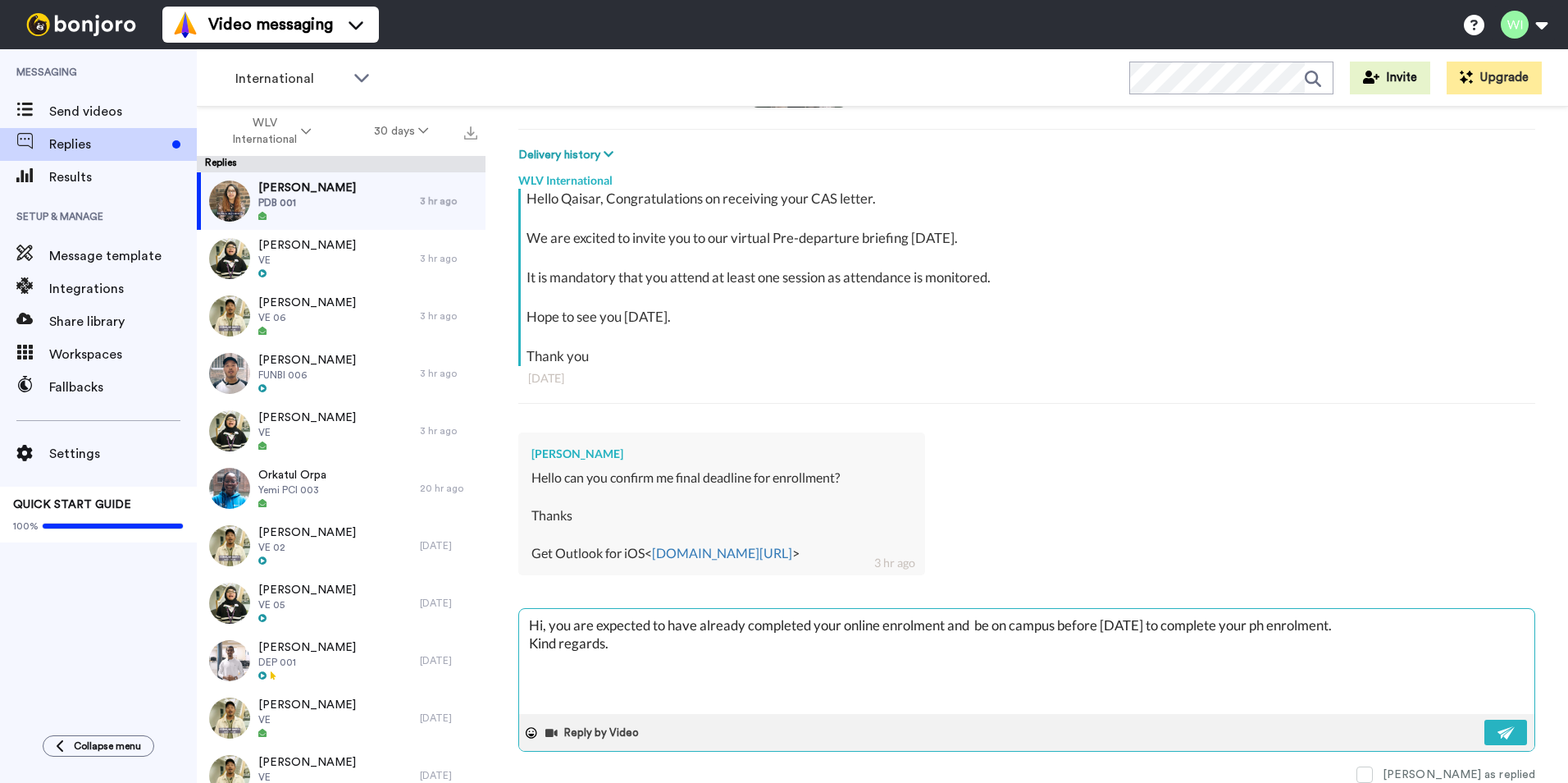
type textarea "Hi, you are expected to have already completed your online enrolment and be on …"
type textarea "x"
type textarea "Hi, you are expected to have already completed your online enrolment and be on …"
type textarea "x"
type textarea "Hi, you are expected to have already completed your online enrolment and be on …"
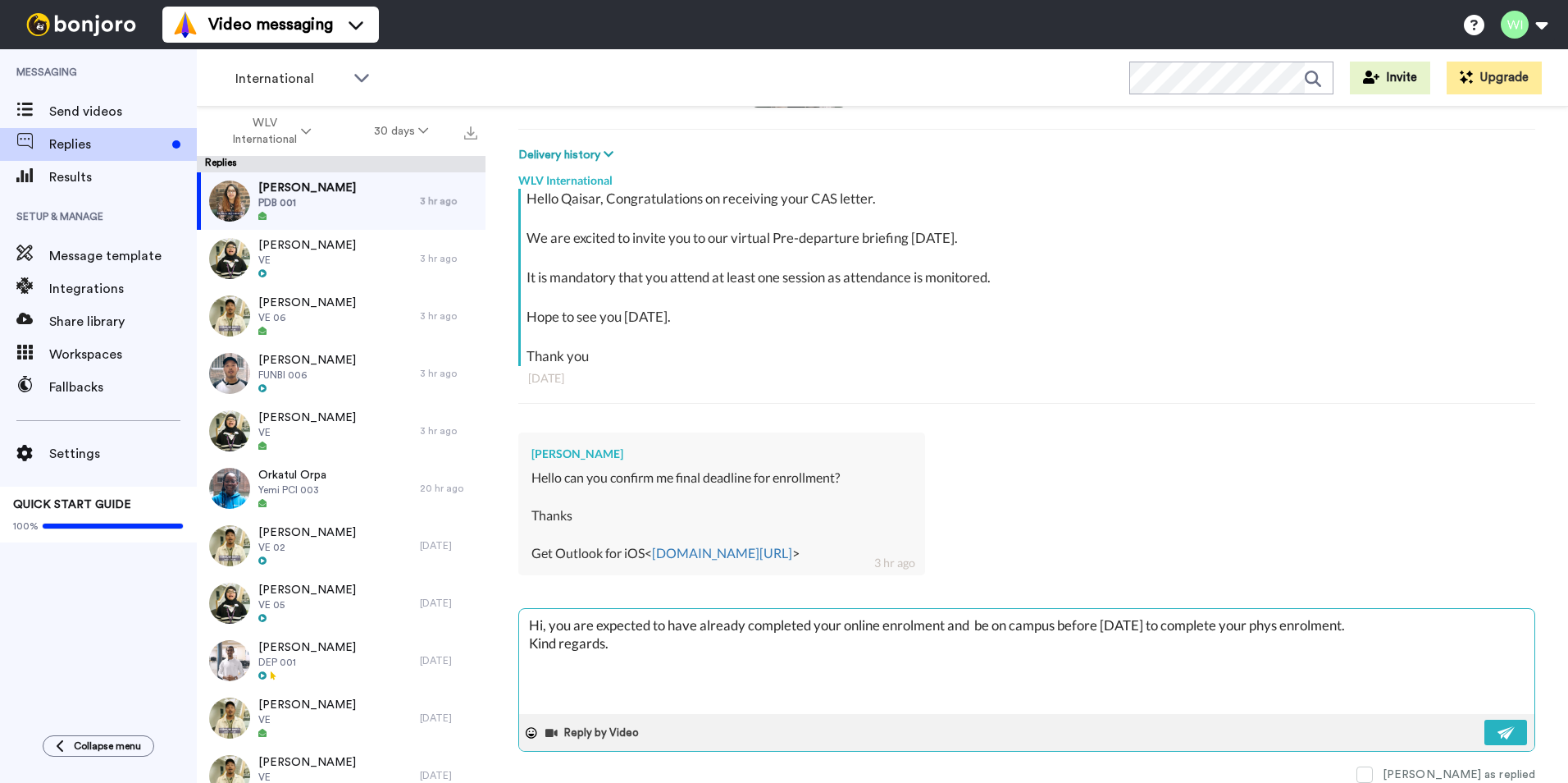
type textarea "x"
type textarea "Hi, you are expected to have already completed your online enrolment and be on …"
type textarea "x"
type textarea "Hi, you are expected to have already completed your online enrolment and be on …"
type textarea "x"
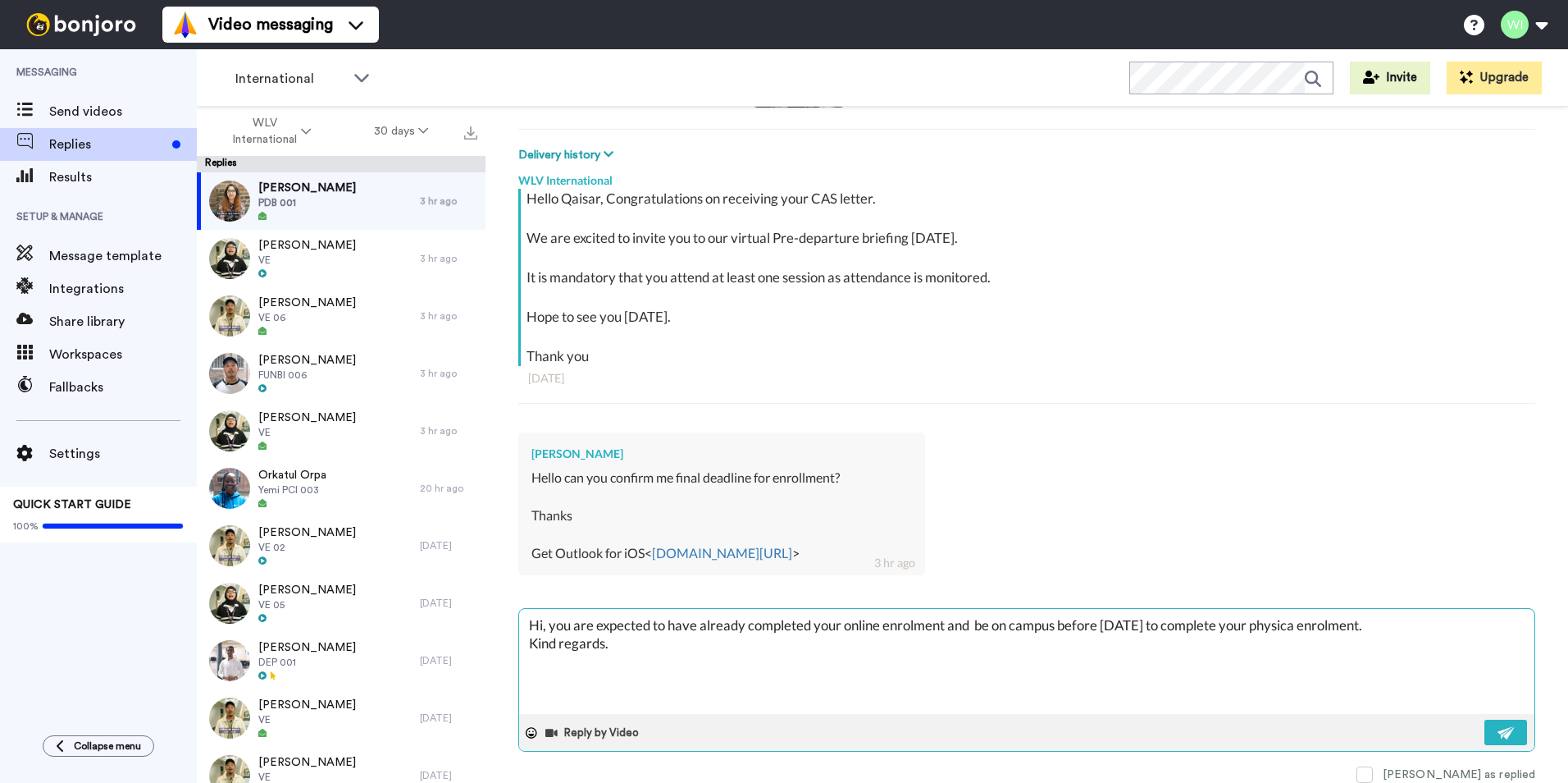
type textarea "Hi, you are expected to have already completed your online enrolment and be on …"
type textarea "x"
click at [975, 624] on textarea "Hi, you are expected to have already completed your online enrolment and be on …" at bounding box center [1027, 661] width 1016 height 105
type textarea "Hi, you are expected to have already completed your online enrolment and be on …"
type textarea "x"
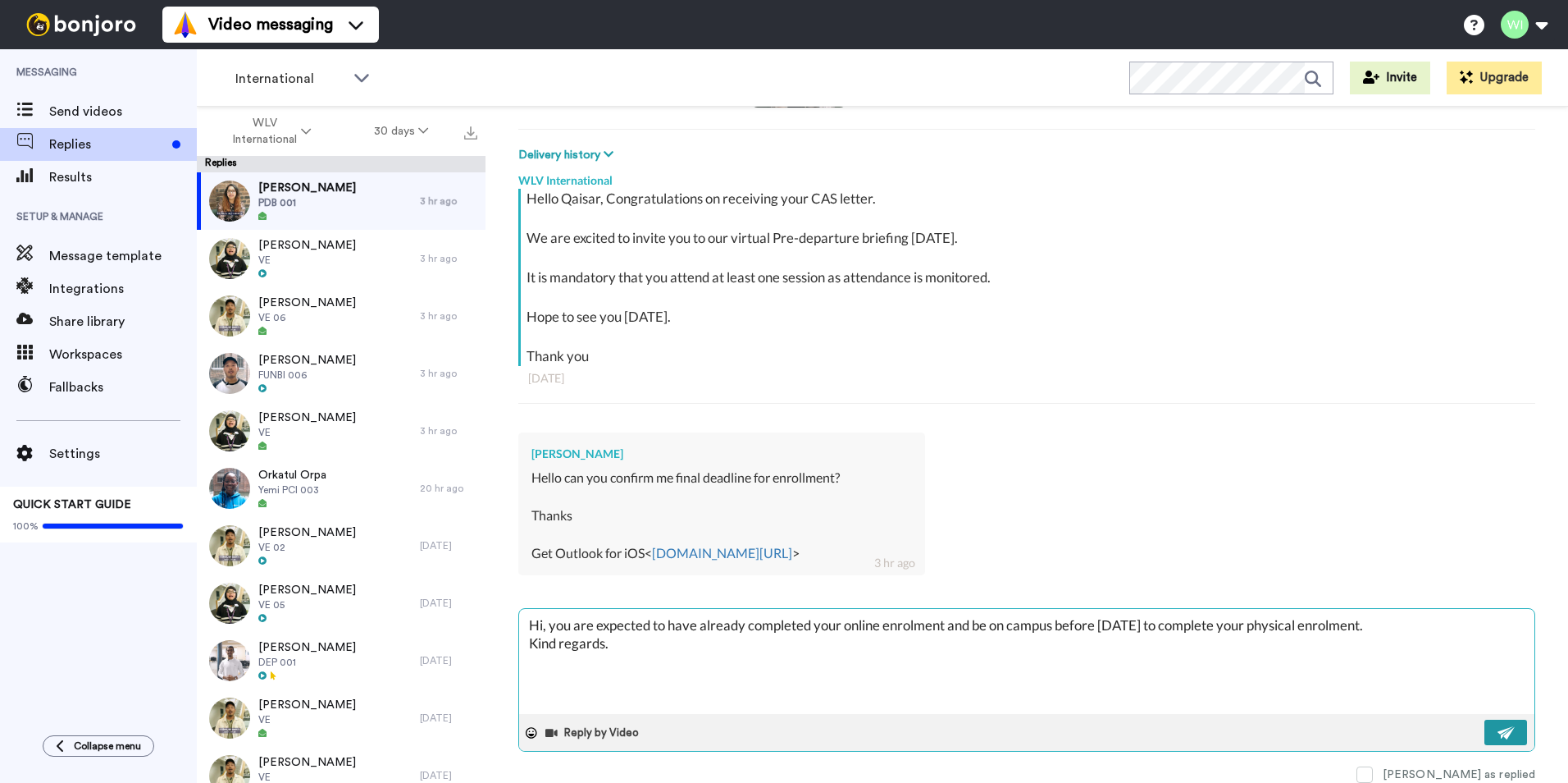
type textarea "Hi, you are expected to have already completed your online enrolment and be on …"
click at [1498, 736] on img at bounding box center [1507, 732] width 18 height 13
click at [1373, 777] on span at bounding box center [1365, 775] width 16 height 16
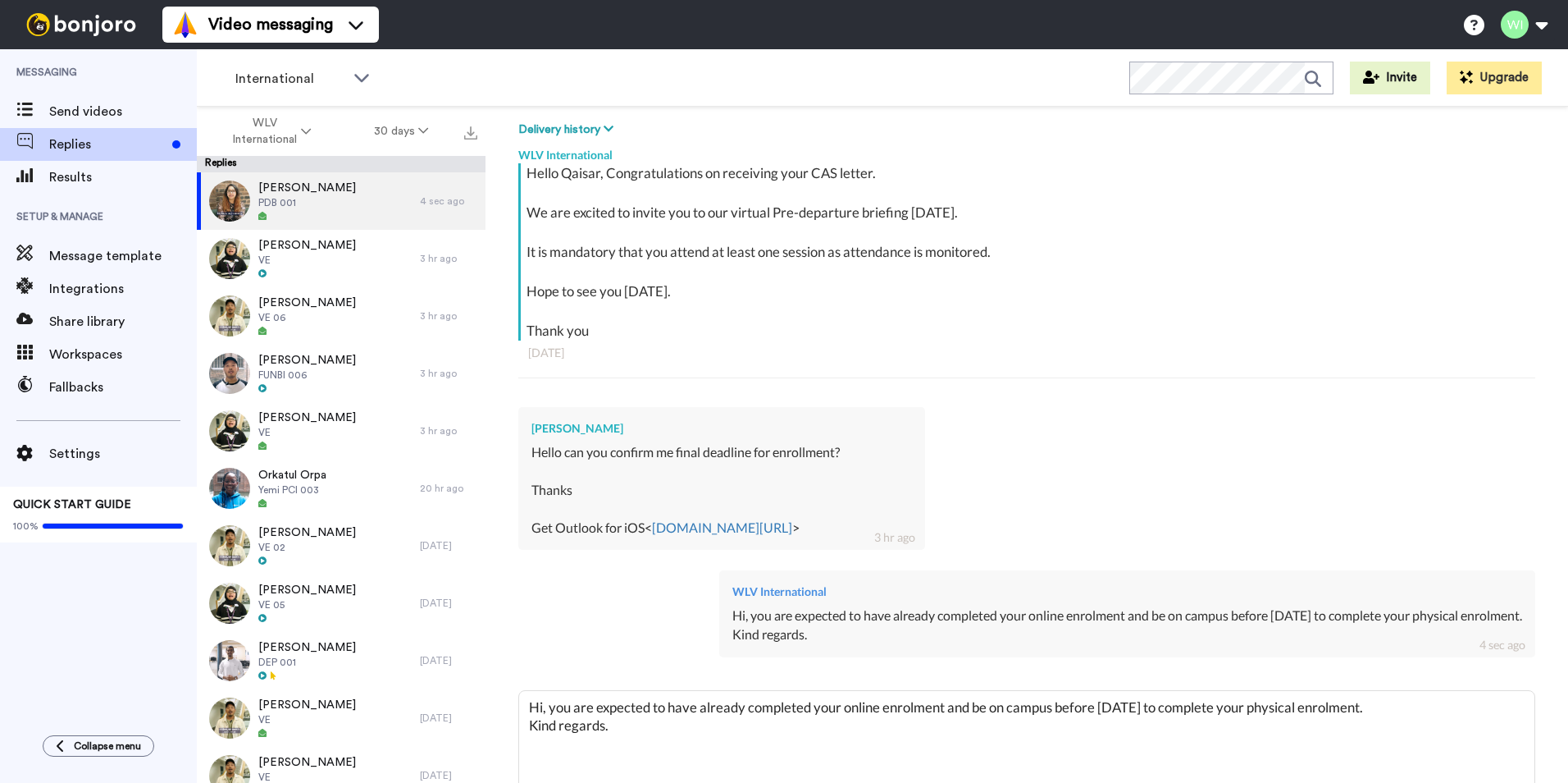
scroll to position [328, 0]
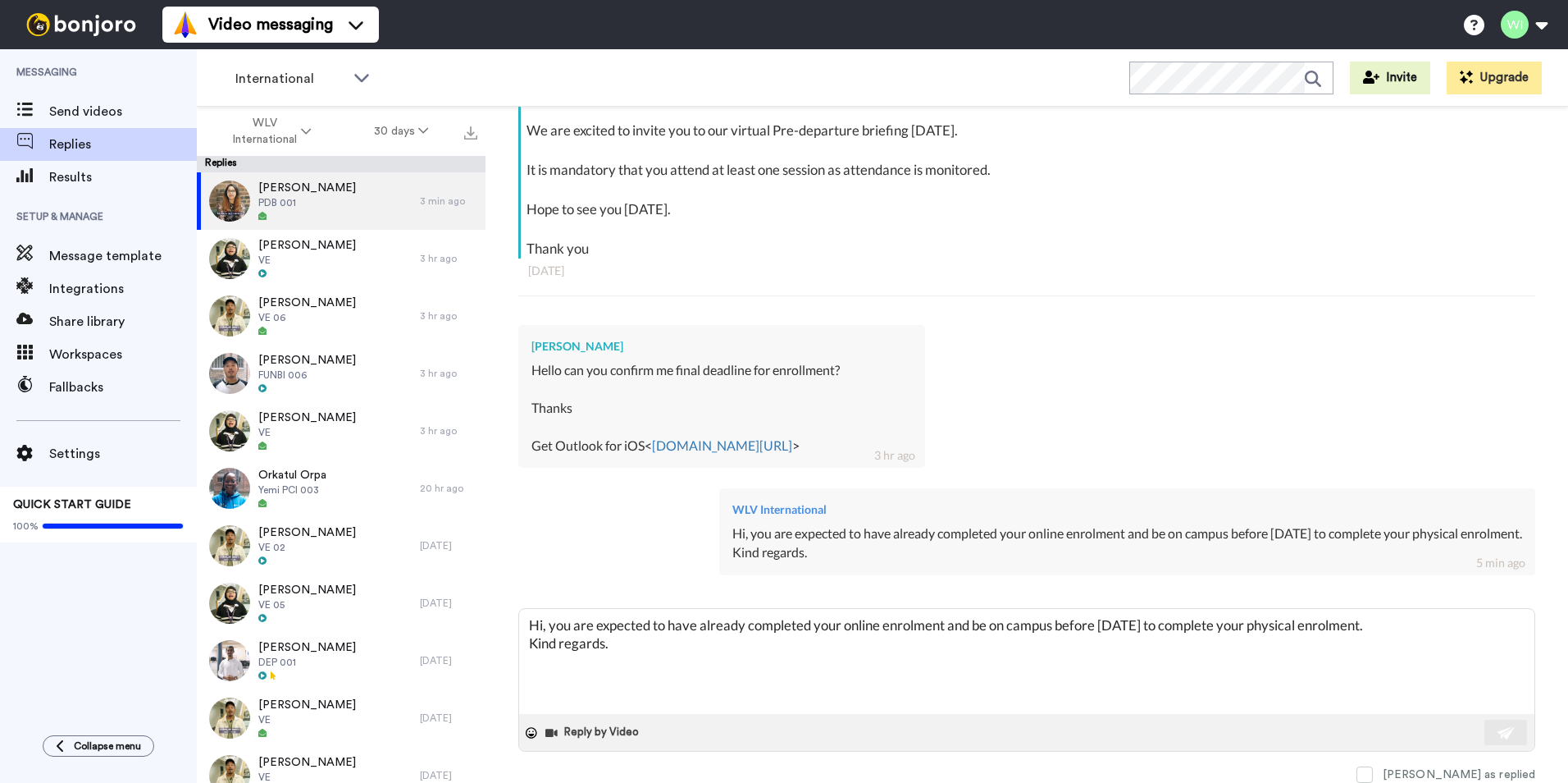
type textarea "x"
